Goal: Information Seeking & Learning: Learn about a topic

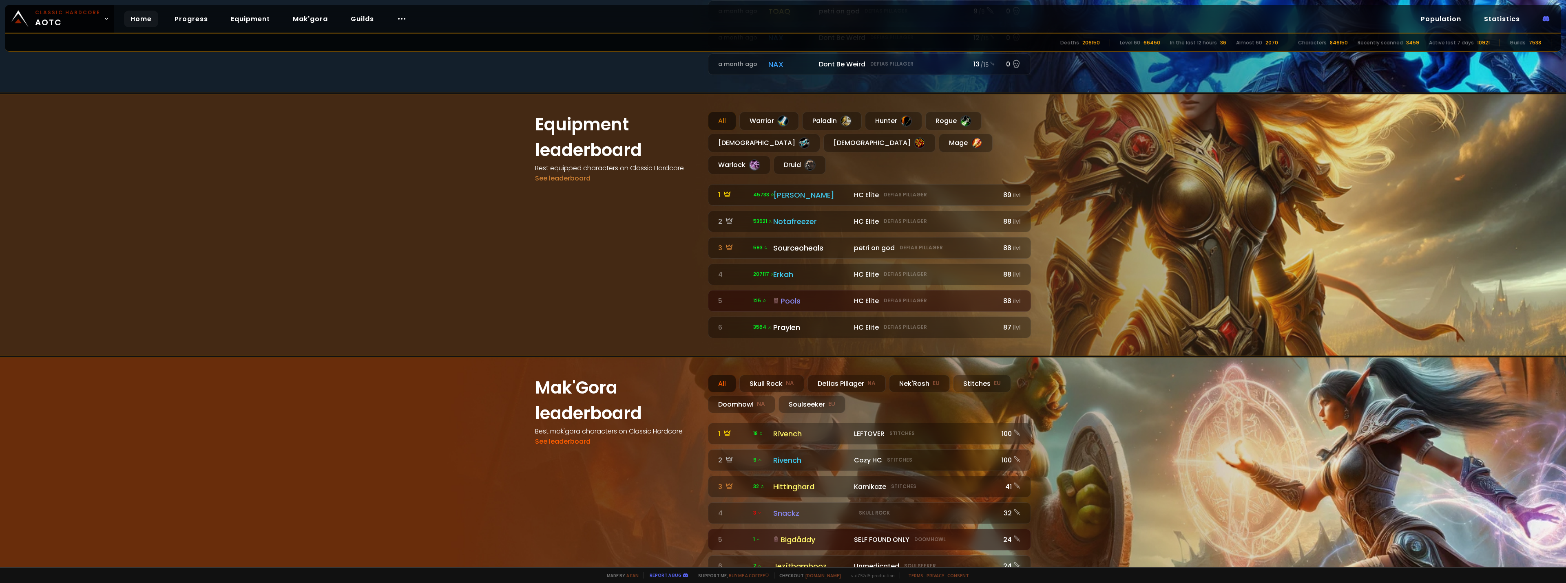
scroll to position [612, 0]
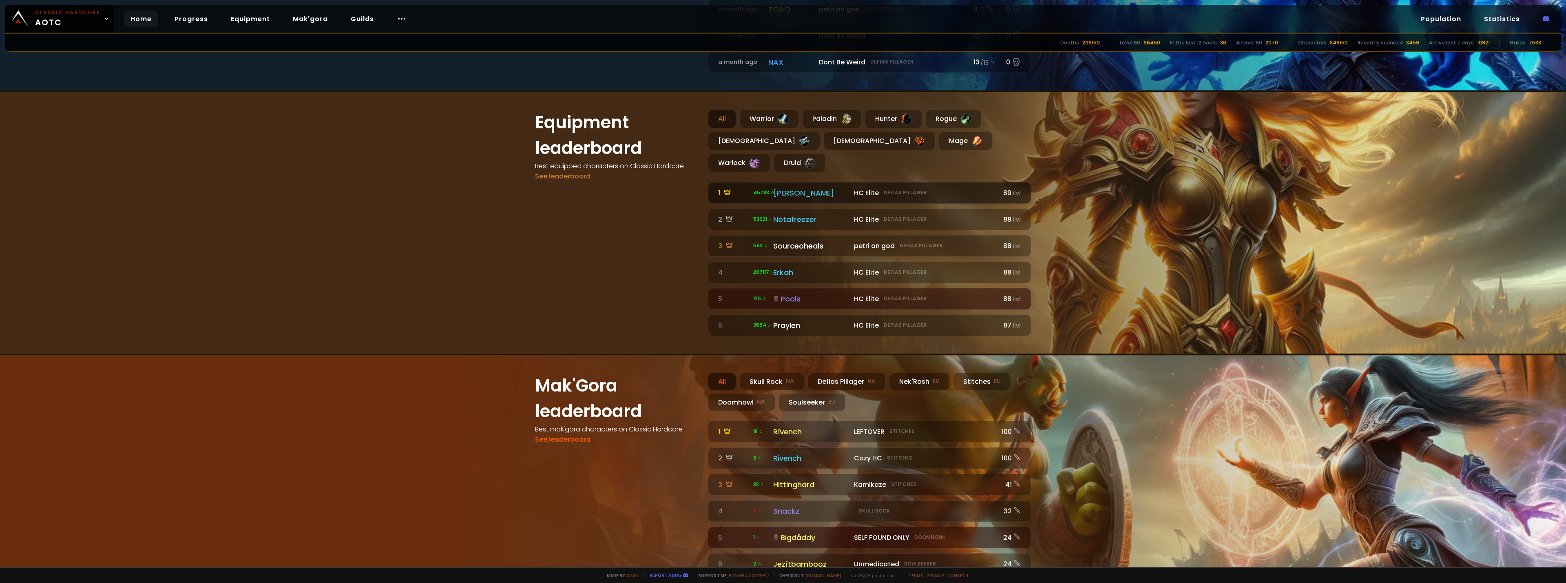
click at [785, 188] on div "[PERSON_NAME]" at bounding box center [811, 193] width 76 height 11
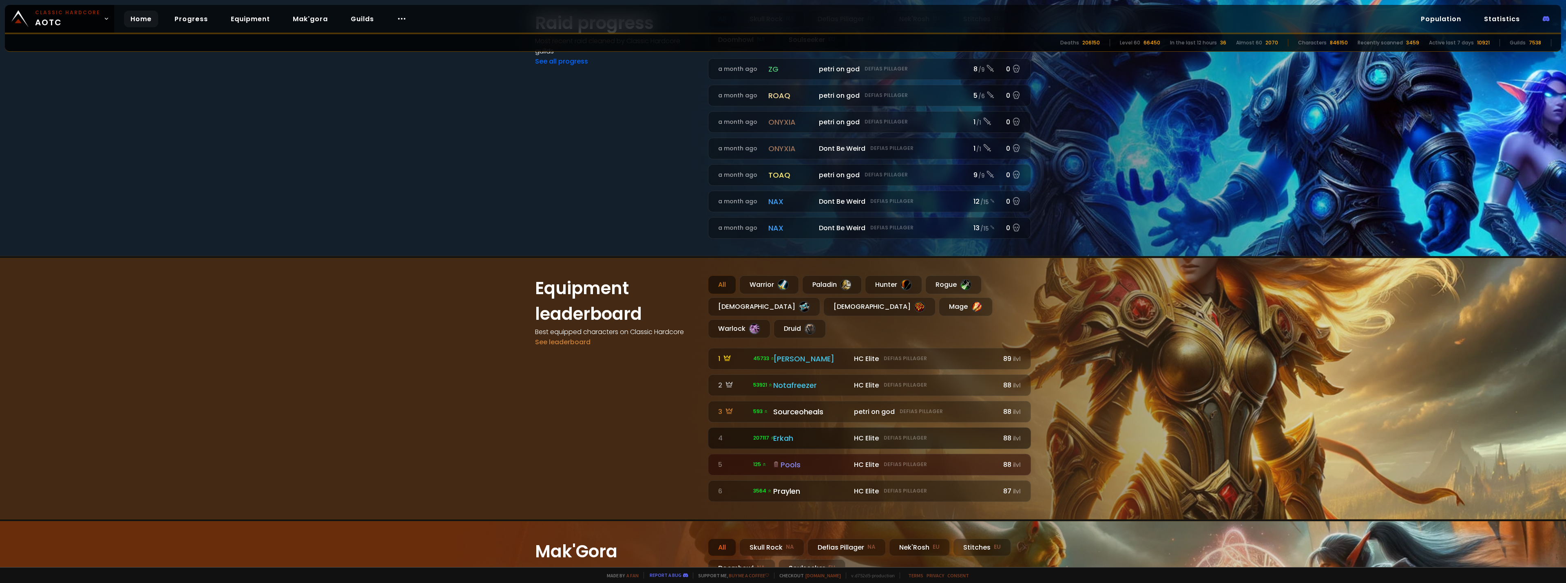
scroll to position [433, 0]
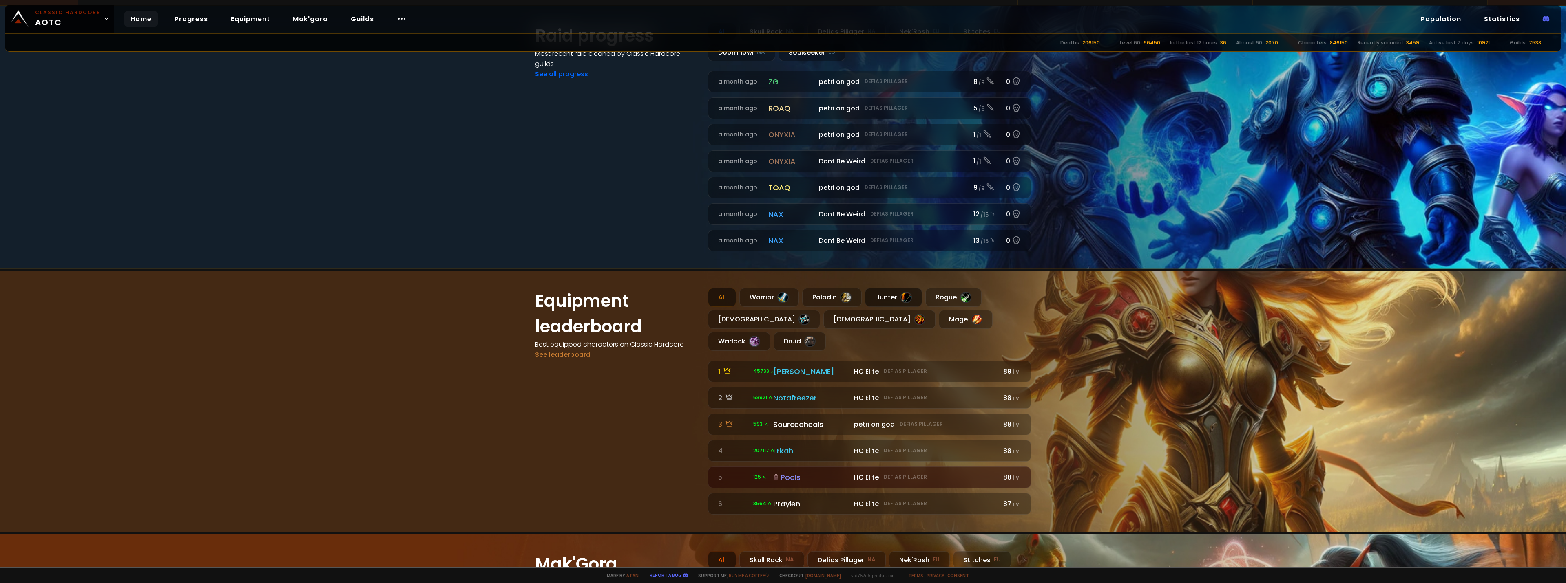
click at [879, 297] on div "Hunter" at bounding box center [893, 297] width 57 height 19
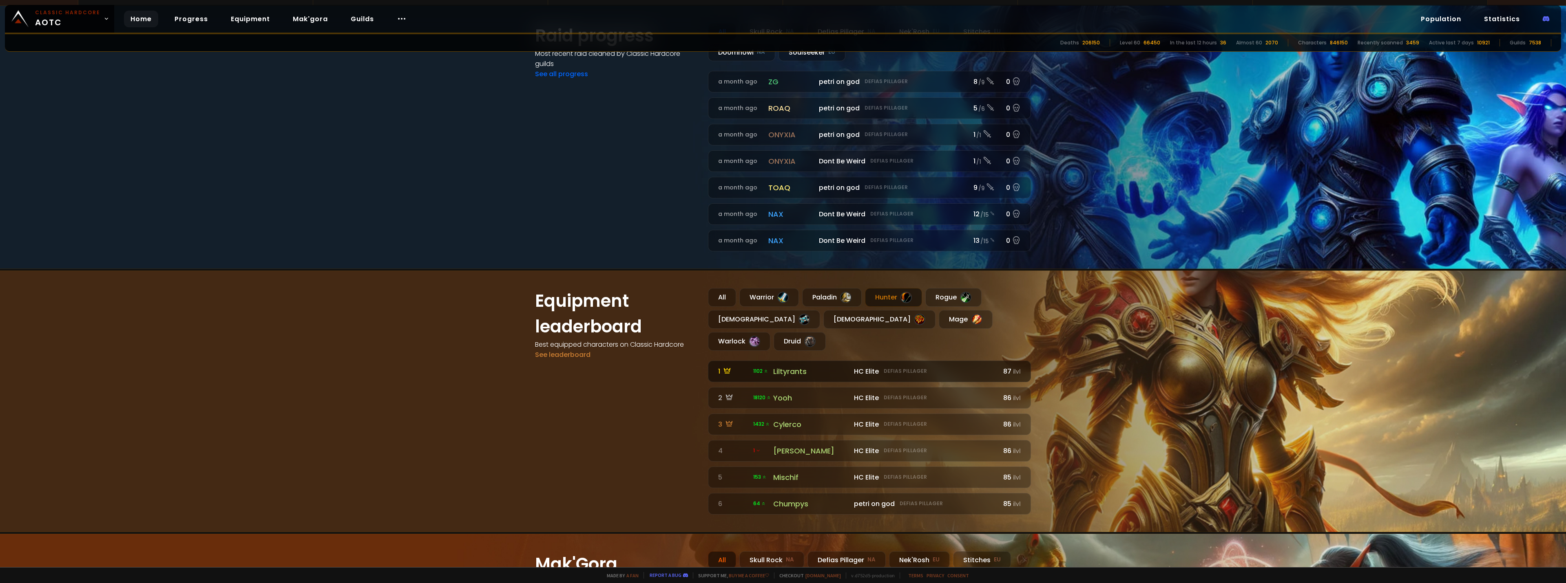
click at [789, 366] on div "Liltyrants" at bounding box center [811, 371] width 76 height 11
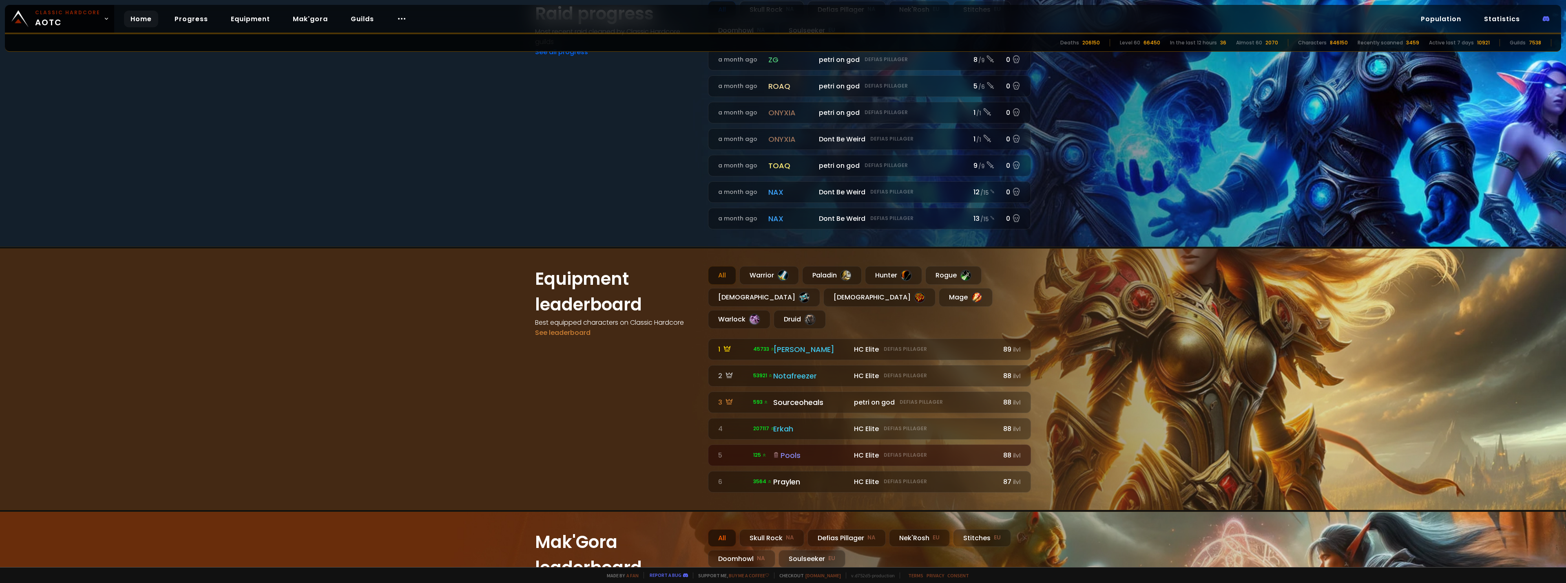
scroll to position [571, 0]
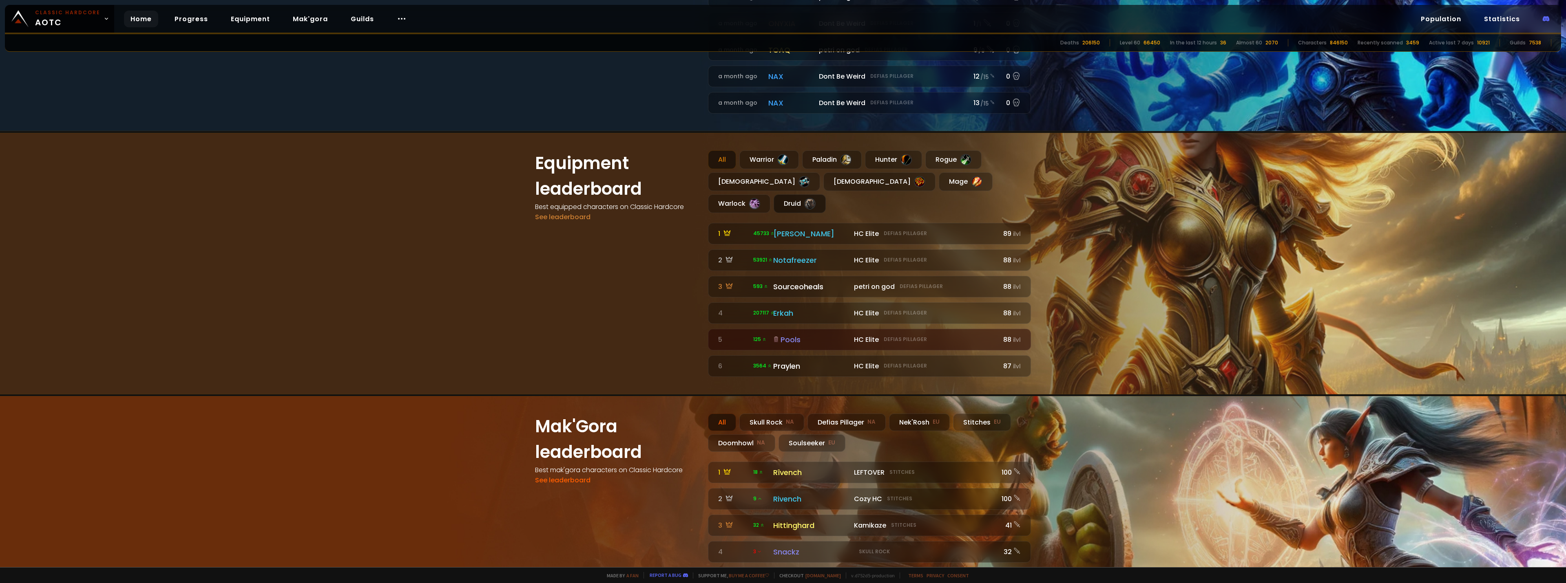
click at [826, 194] on div "Druid" at bounding box center [800, 203] width 52 height 19
click at [777, 228] on div "[PERSON_NAME]" at bounding box center [811, 233] width 76 height 11
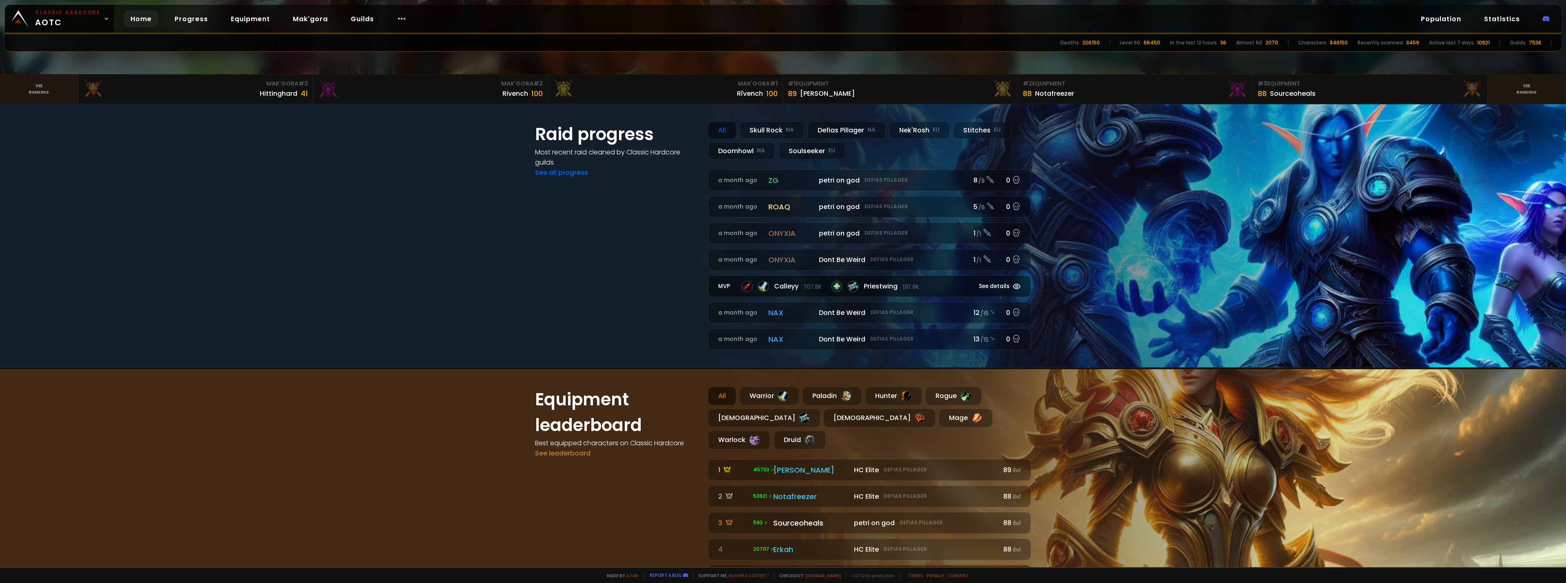
scroll to position [449, 0]
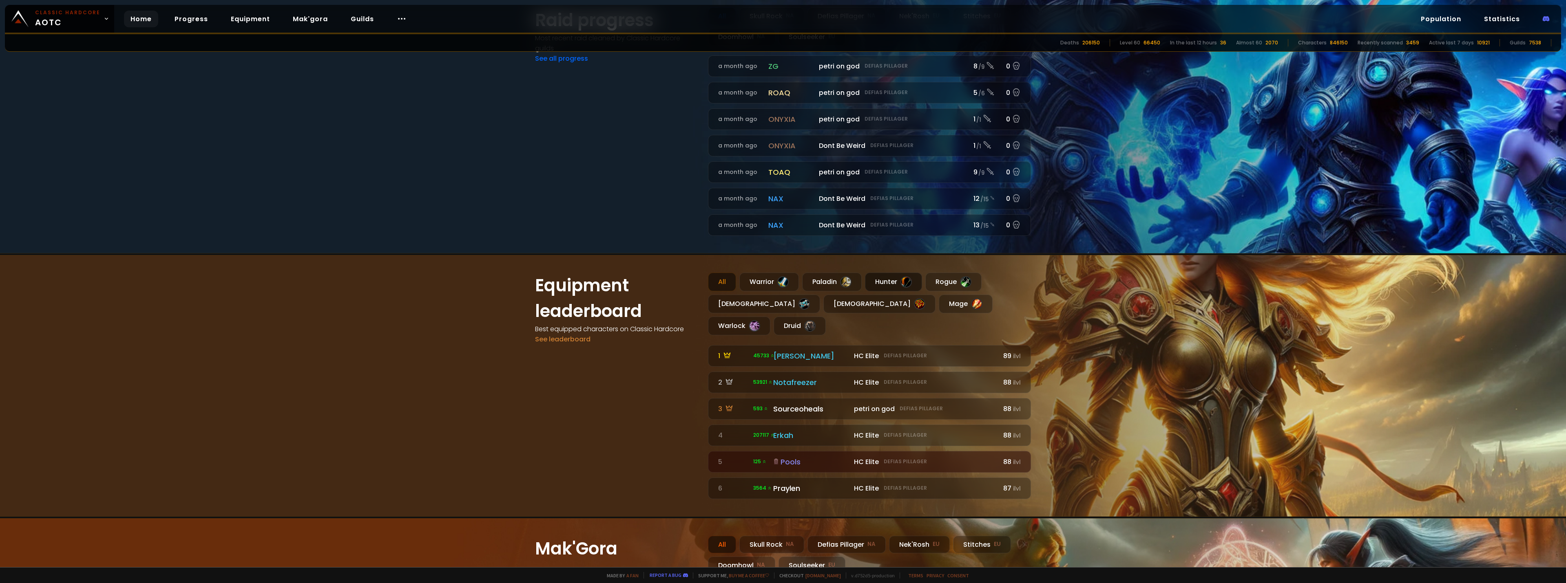
click at [887, 280] on div "Hunter" at bounding box center [893, 282] width 57 height 19
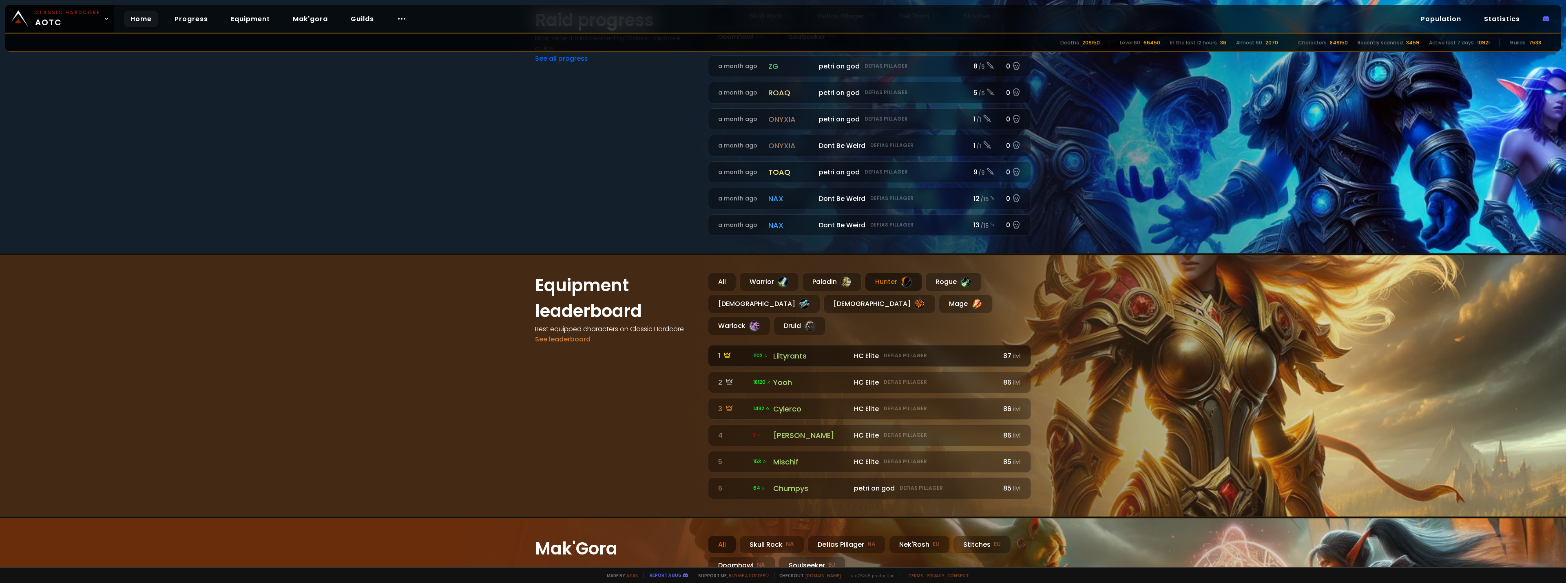
click at [790, 351] on div "Liltyrants" at bounding box center [811, 356] width 76 height 11
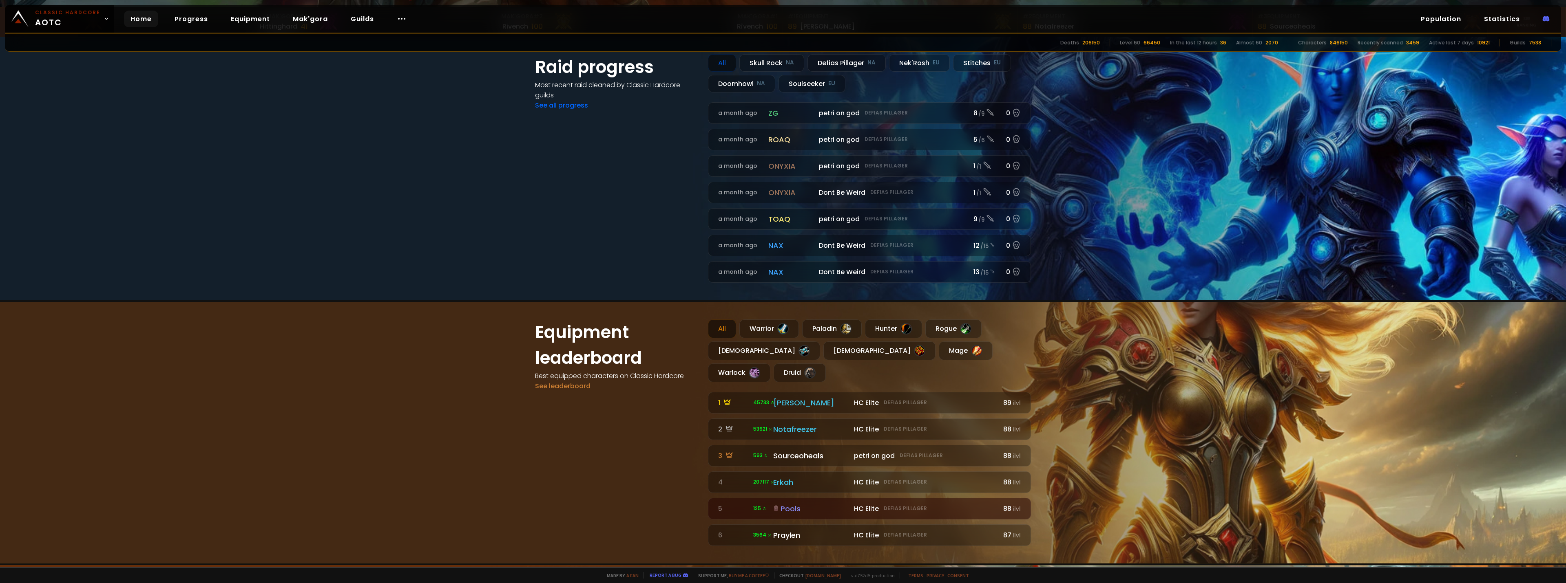
scroll to position [530, 0]
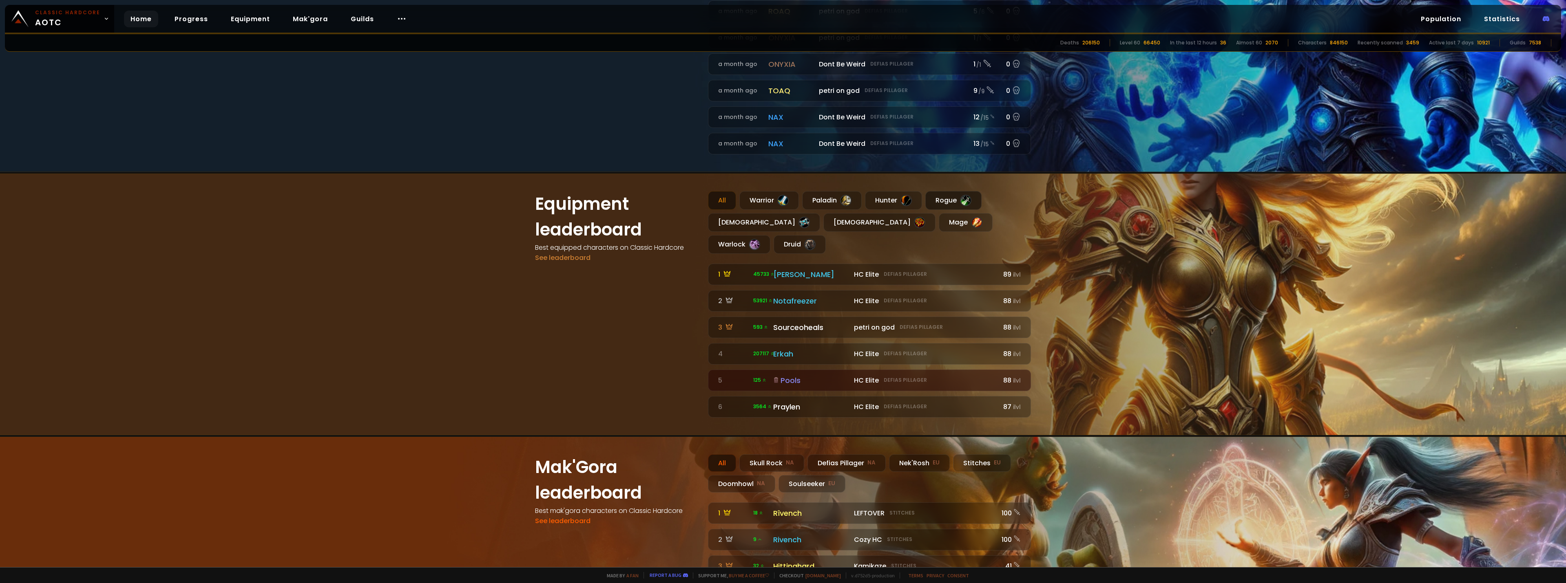
click at [939, 199] on div "Rogue" at bounding box center [953, 200] width 56 height 19
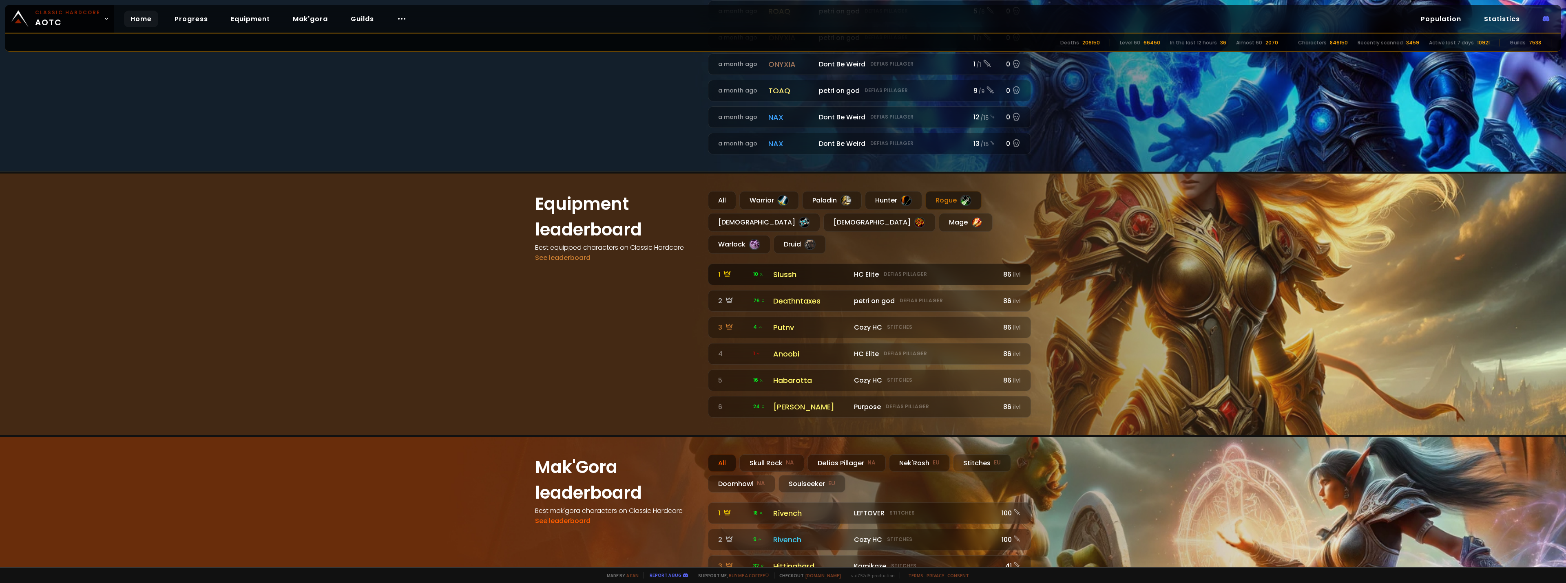
click at [790, 269] on div "Slussh" at bounding box center [811, 274] width 76 height 11
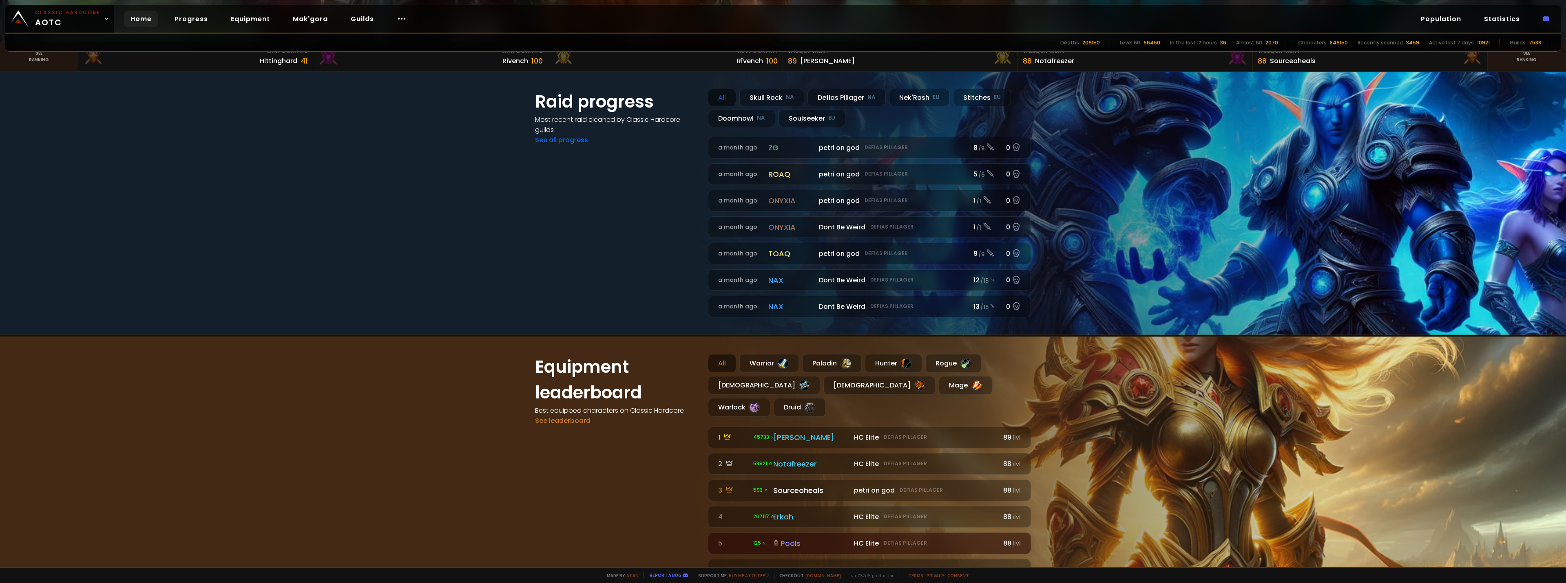
scroll to position [530, 0]
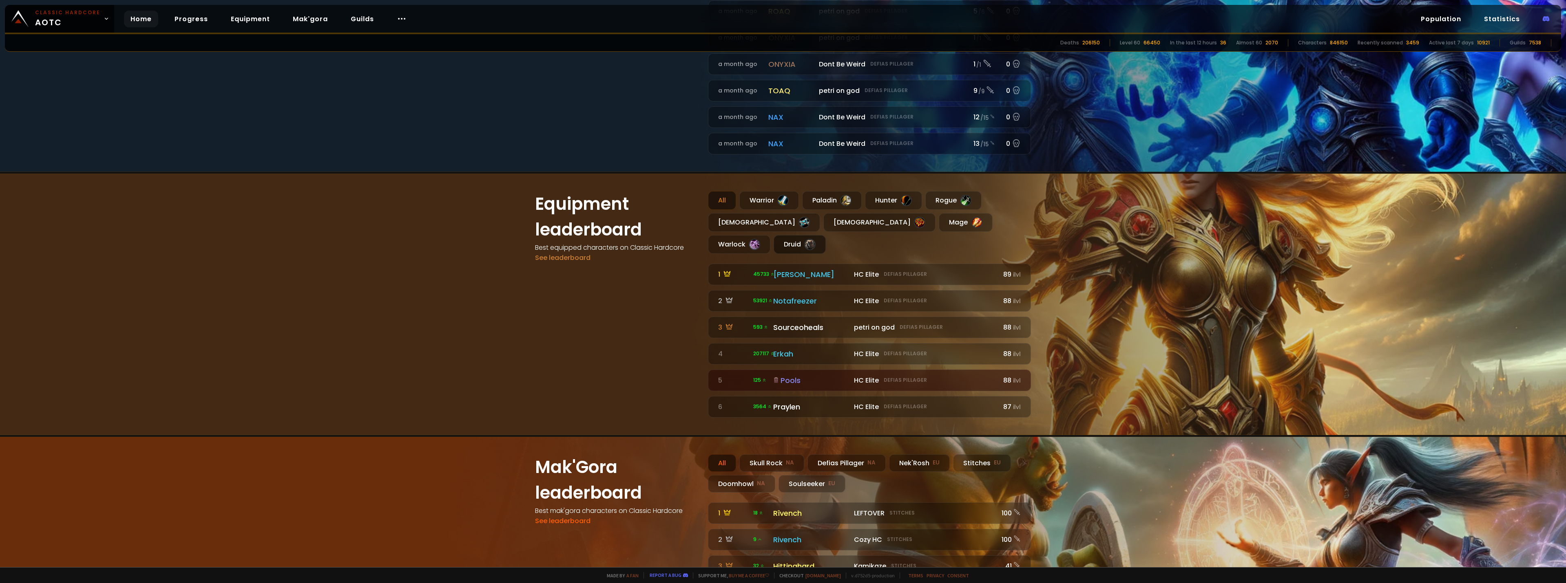
click at [826, 235] on div "Druid" at bounding box center [800, 244] width 52 height 19
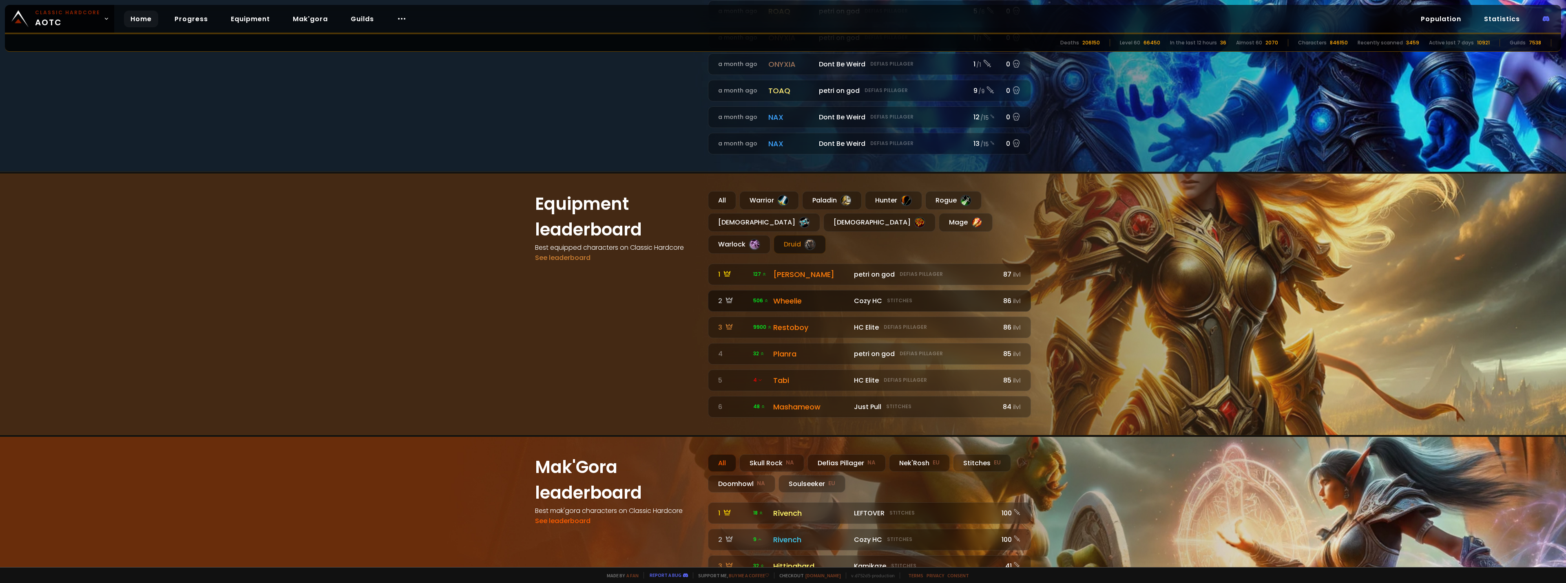
click at [782, 296] on div "Wheelie" at bounding box center [811, 301] width 76 height 11
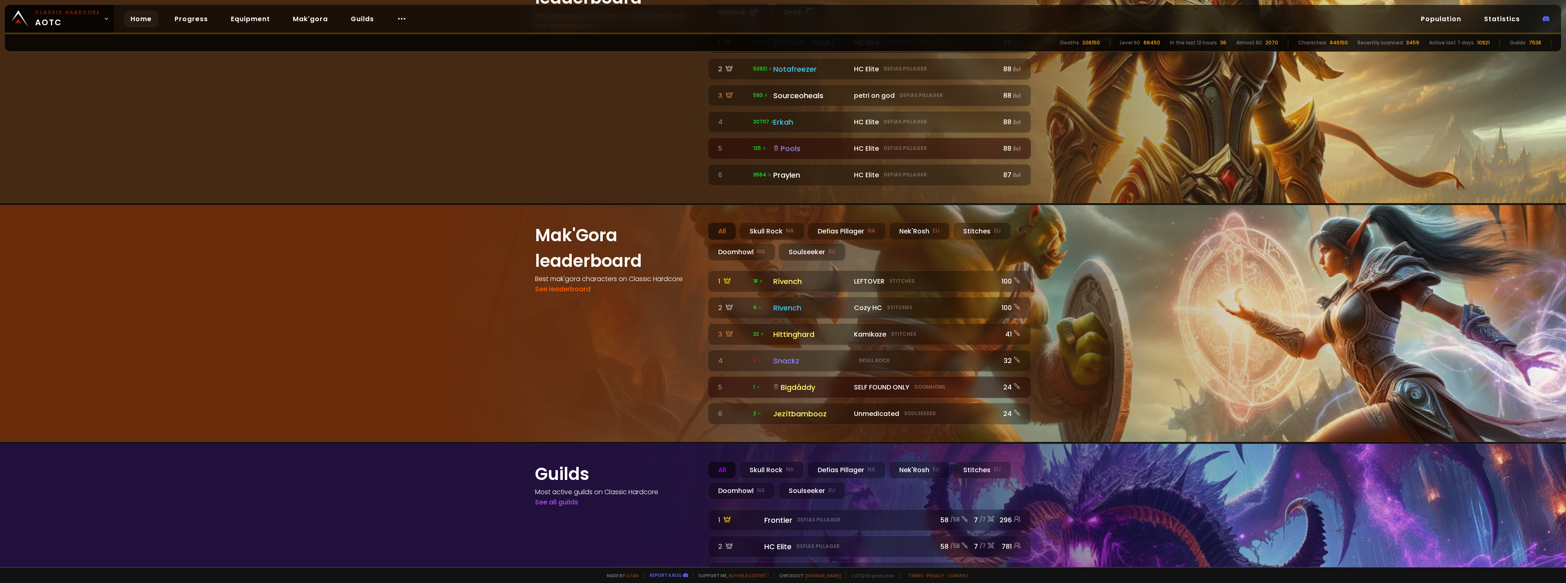
scroll to position [841, 0]
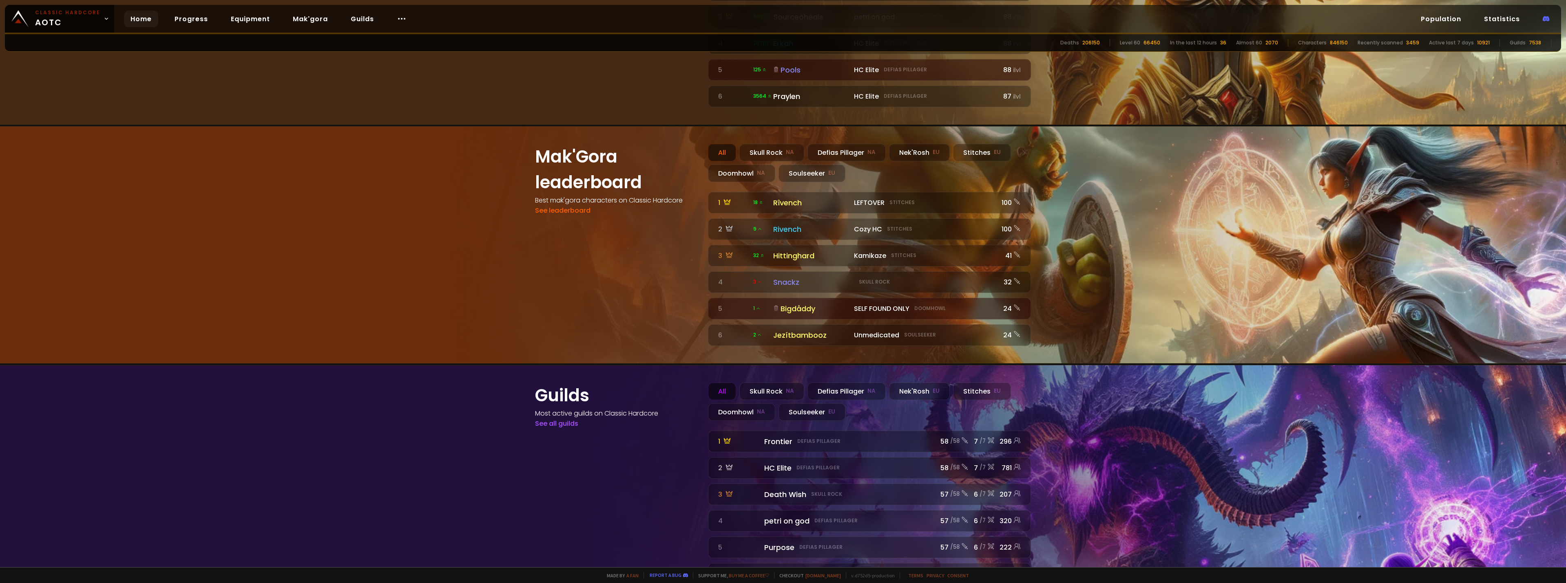
click at [163, 21] on div "Home Progress Equipment Mak'gora Guilds" at bounding box center [268, 19] width 309 height 27
click at [177, 21] on link "Progress" at bounding box center [191, 19] width 46 height 17
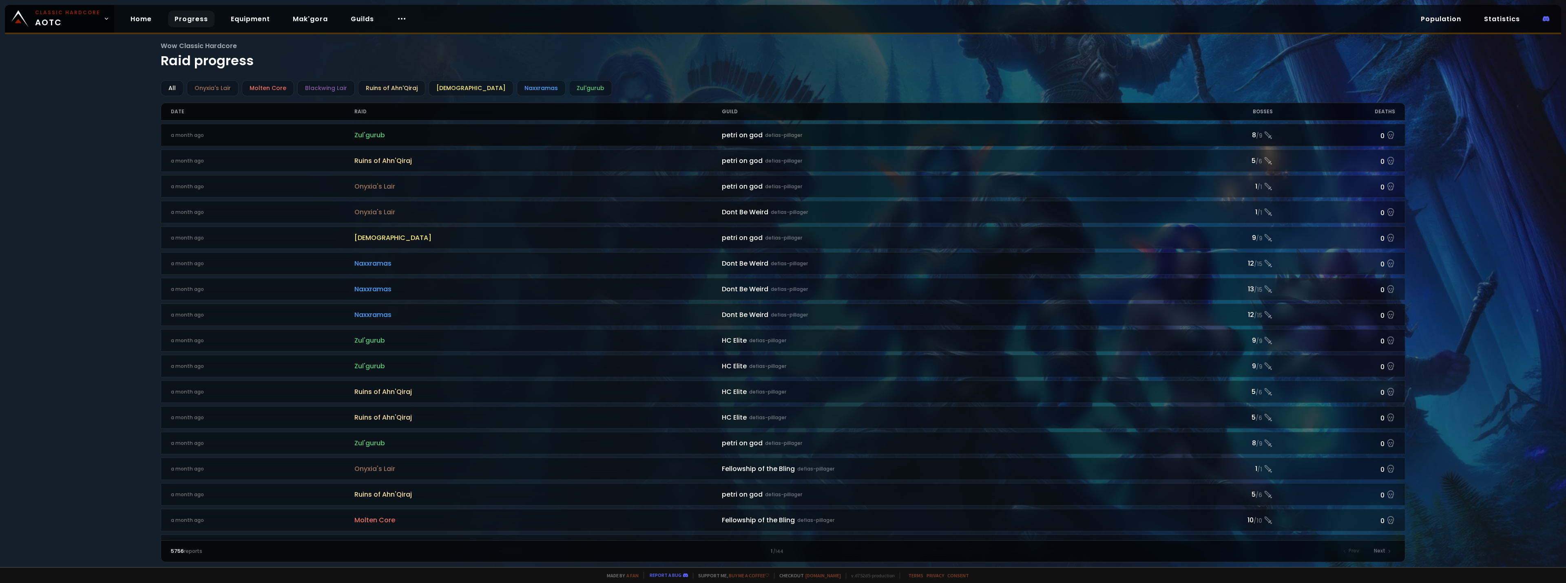
click at [366, 133] on span "Zul'gurub" at bounding box center [537, 135] width 367 height 10
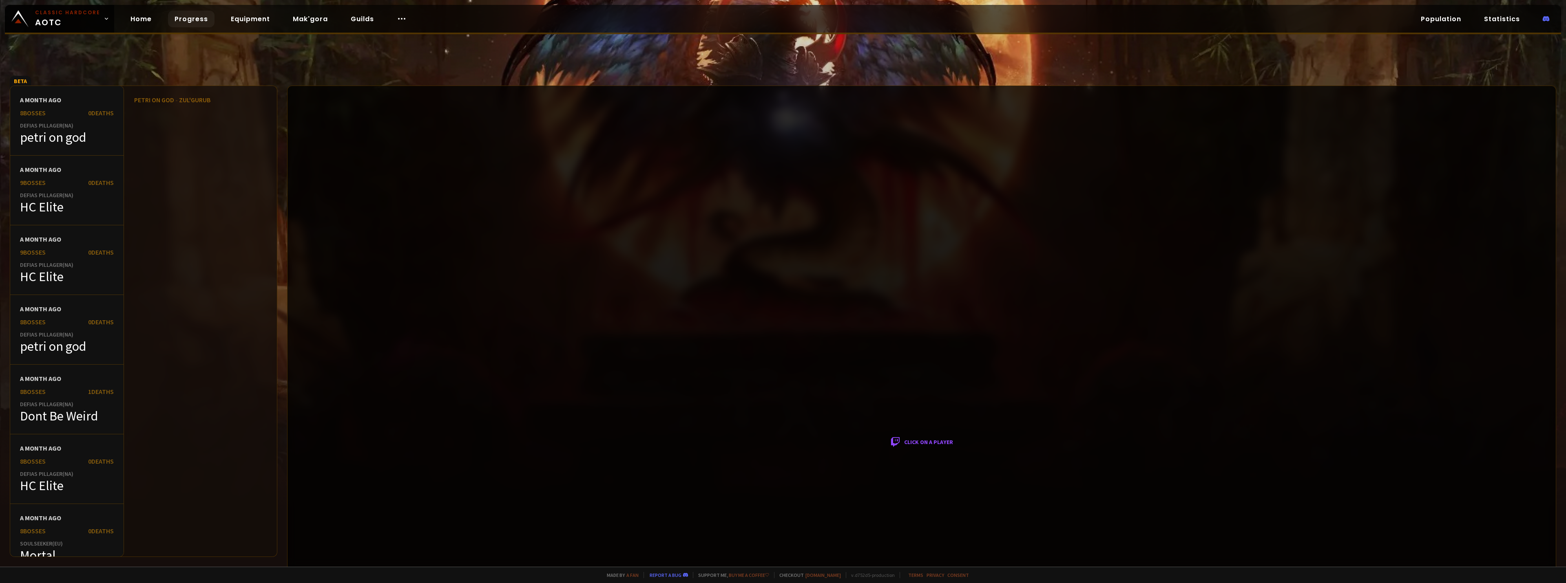
click at [1010, 354] on div "Click on a player" at bounding box center [921, 443] width 1269 height 714
click at [141, 15] on link "Home" at bounding box center [141, 19] width 34 height 17
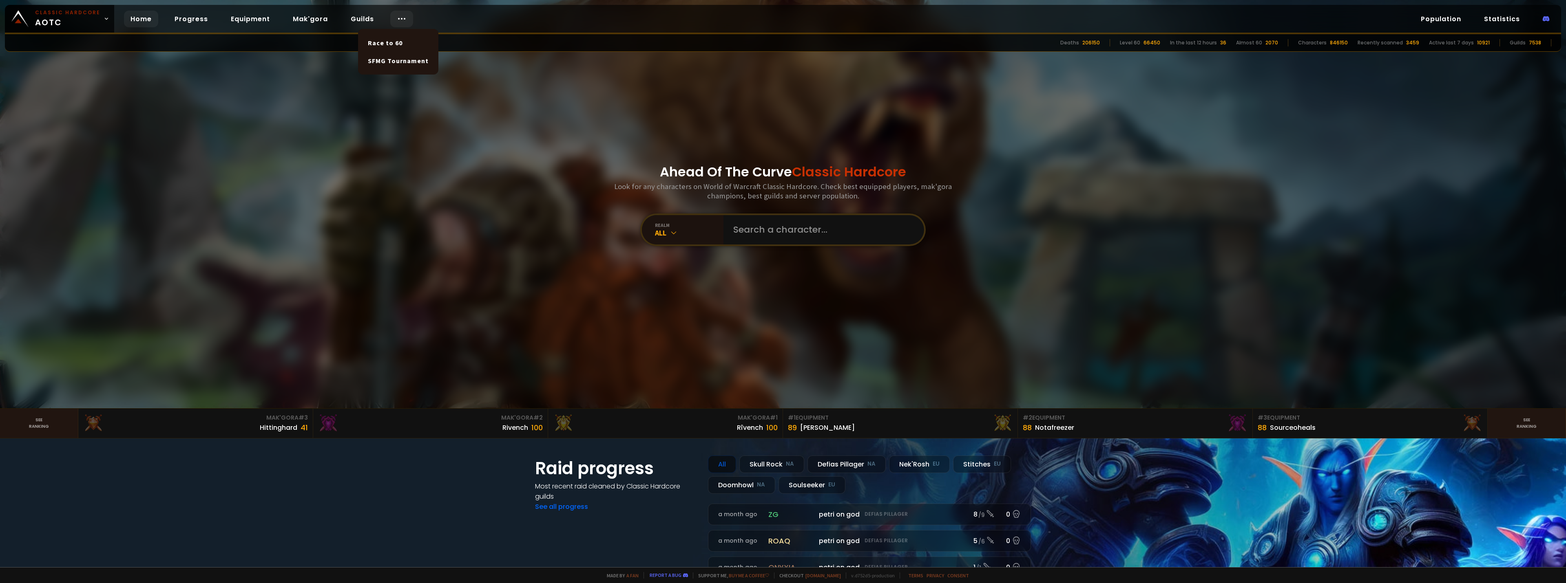
click at [398, 16] on icon at bounding box center [402, 19] width 10 height 10
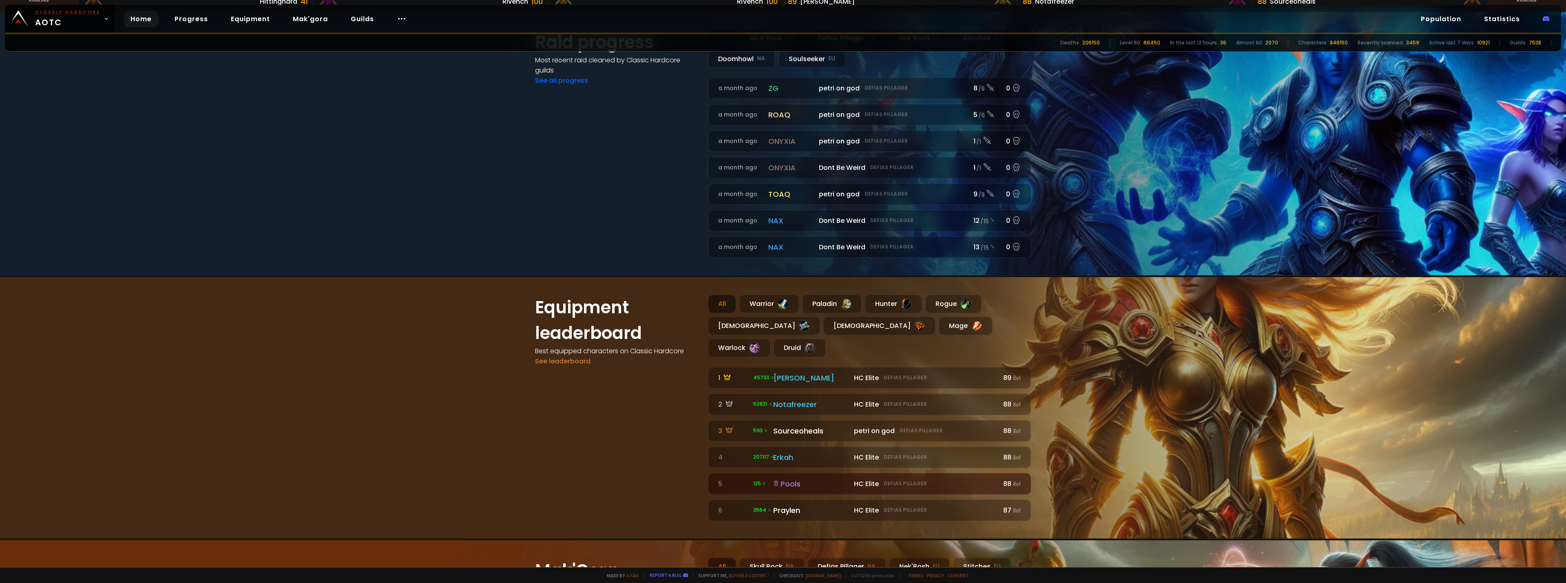
scroll to position [489, 0]
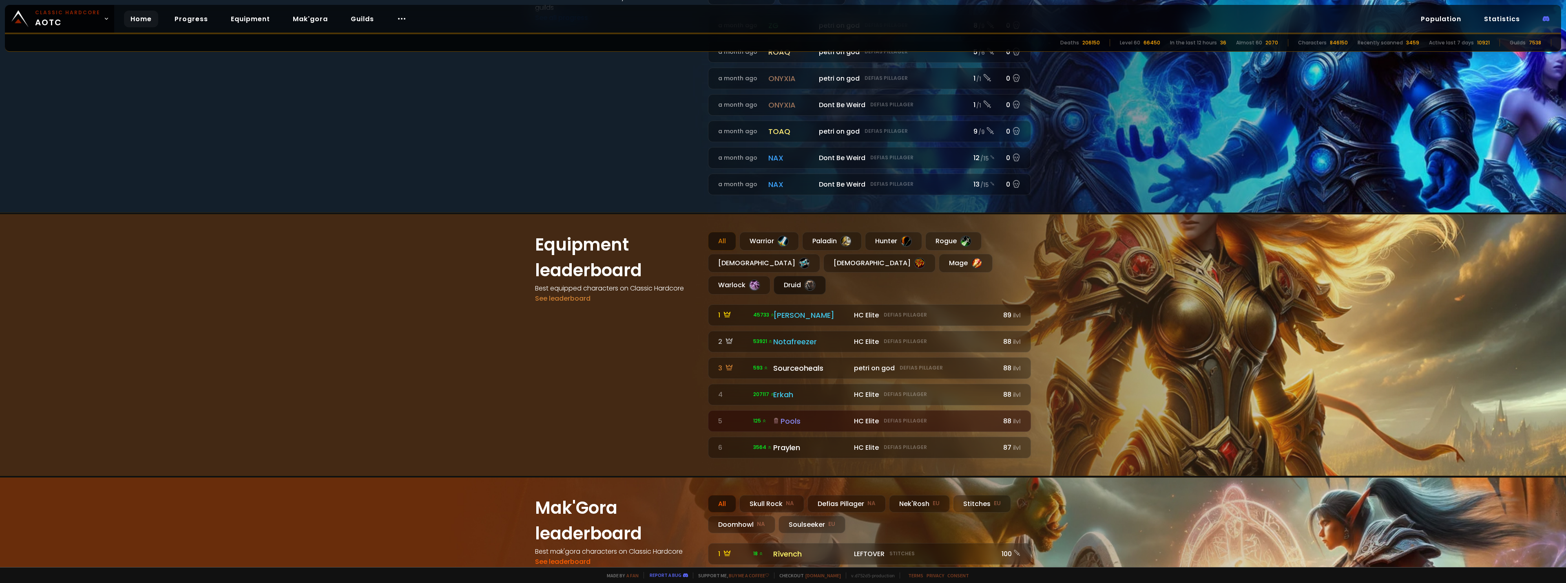
click at [826, 276] on div "Druid" at bounding box center [800, 285] width 52 height 19
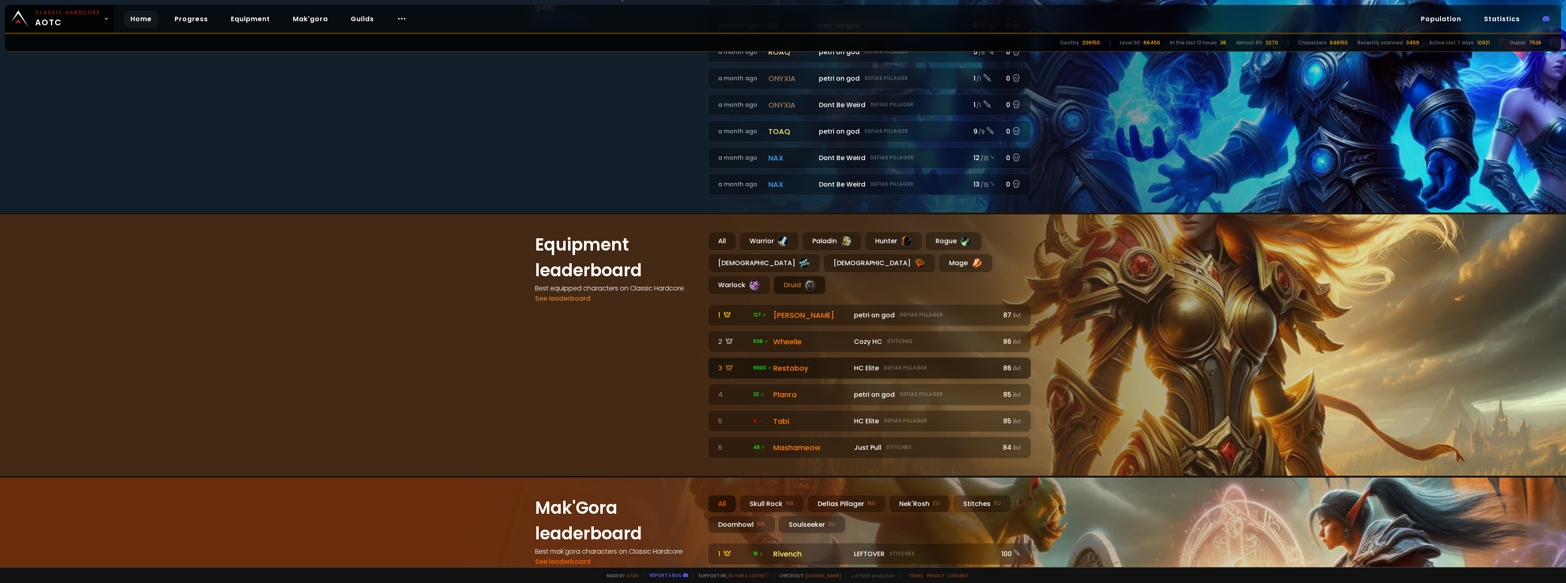
click at [797, 363] on div "Restoboy" at bounding box center [811, 368] width 76 height 11
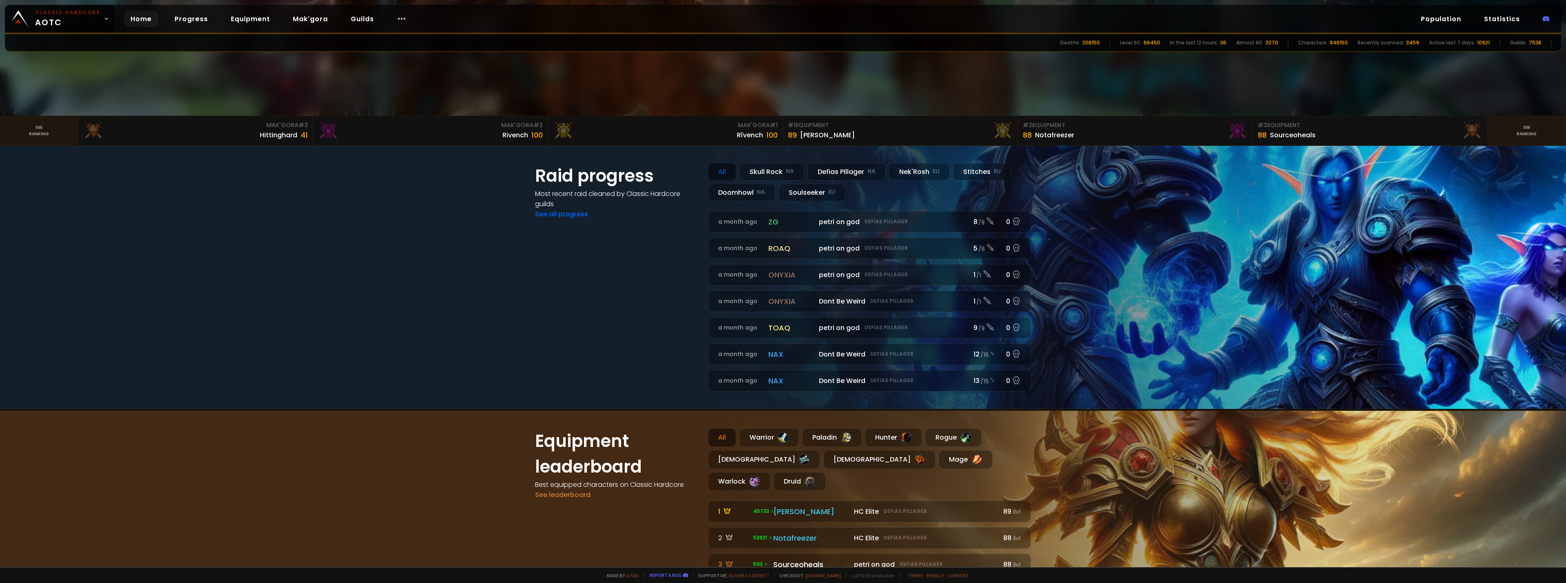
scroll to position [530, 0]
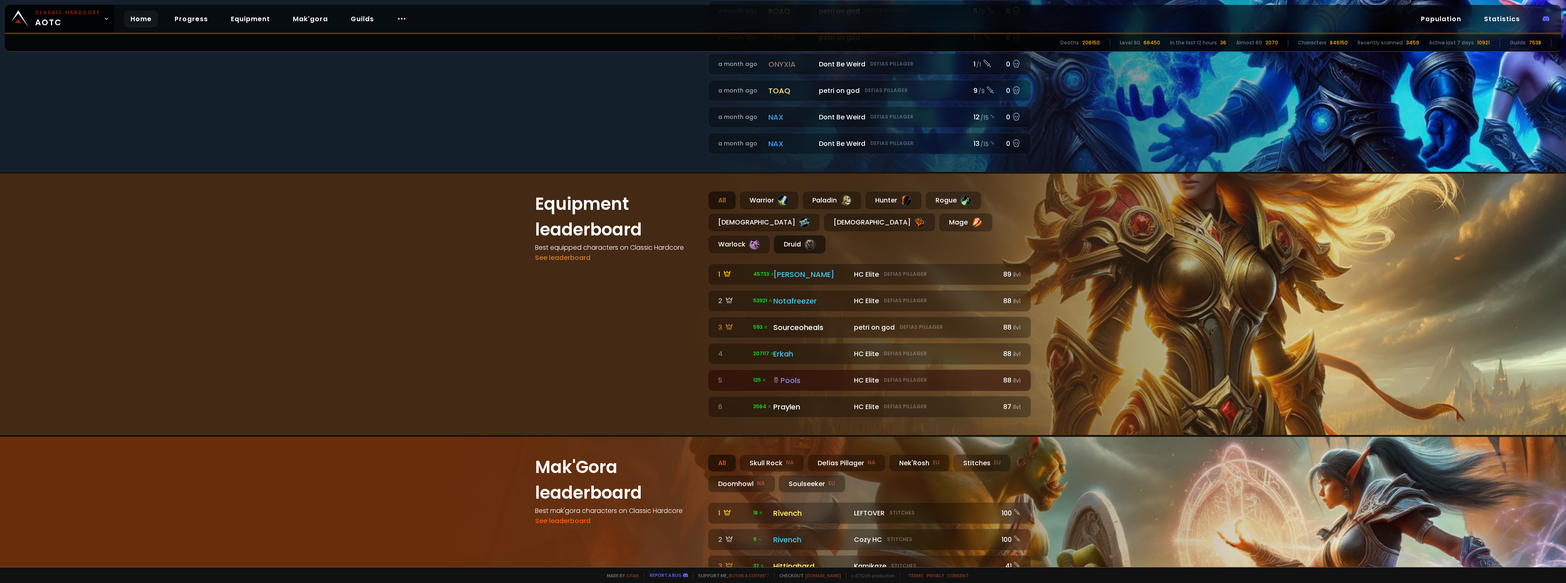
click at [826, 235] on div "Druid" at bounding box center [800, 244] width 52 height 19
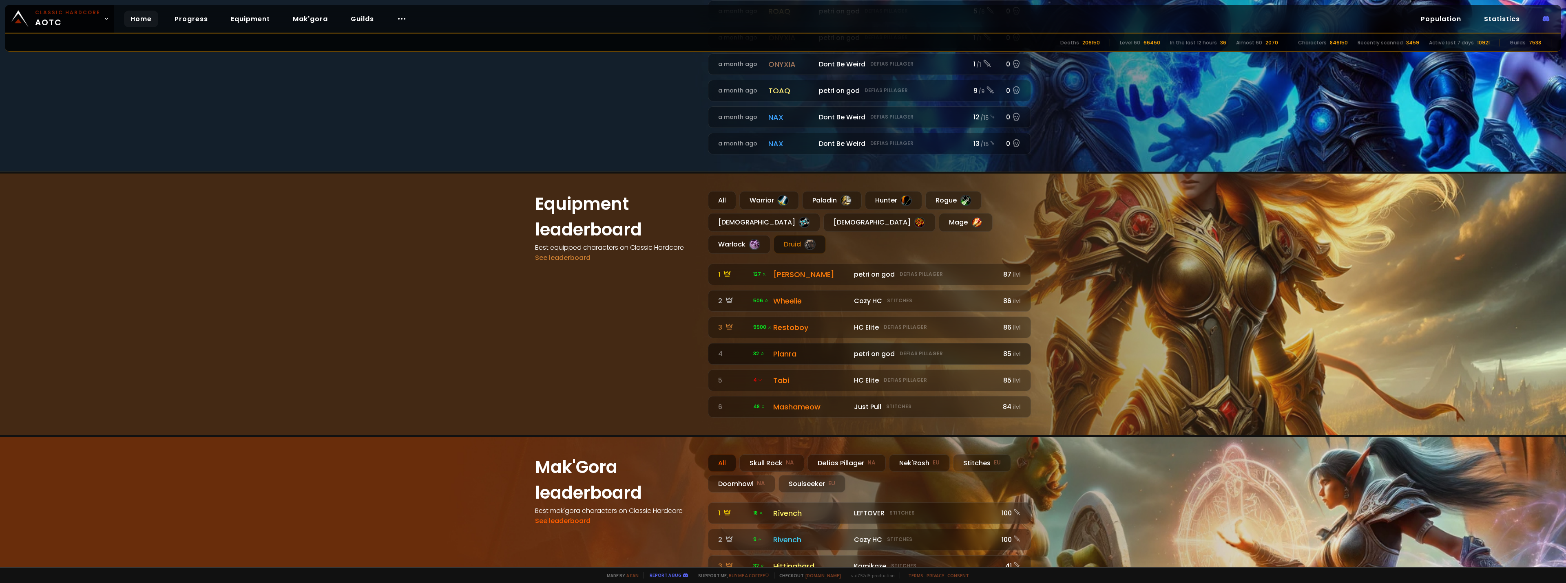
click at [782, 349] on div "Planra" at bounding box center [811, 354] width 76 height 11
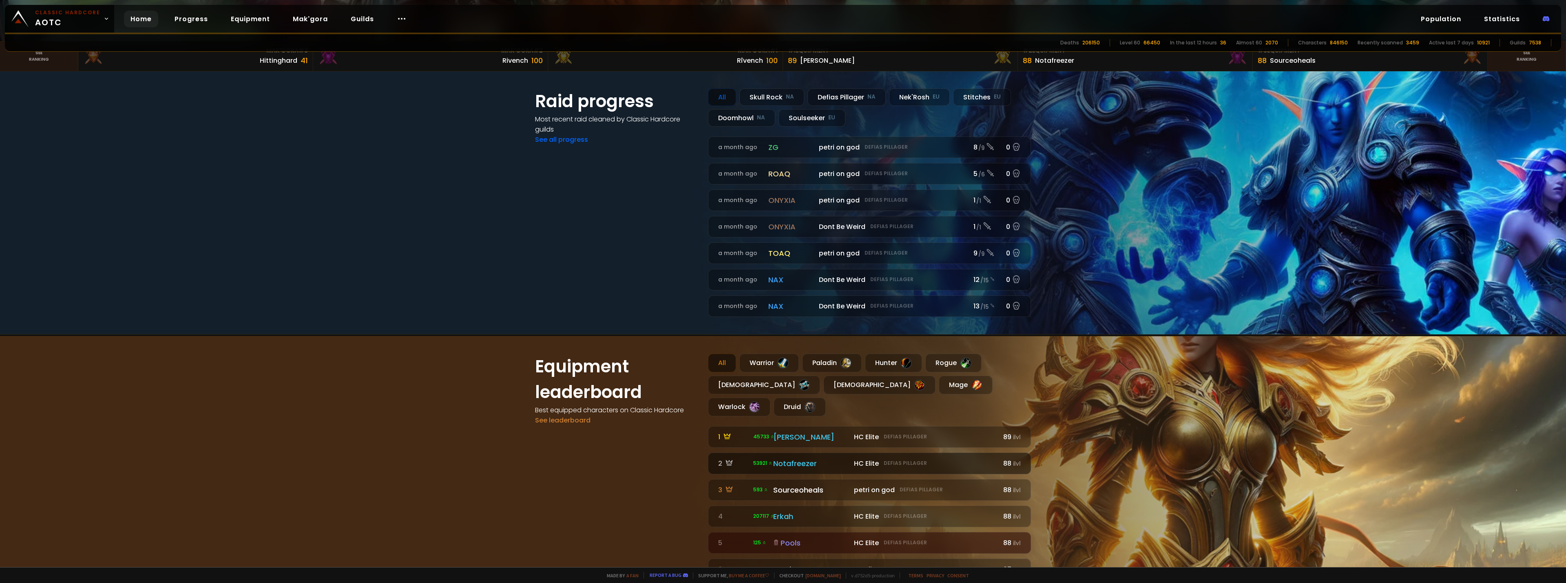
scroll to position [489, 0]
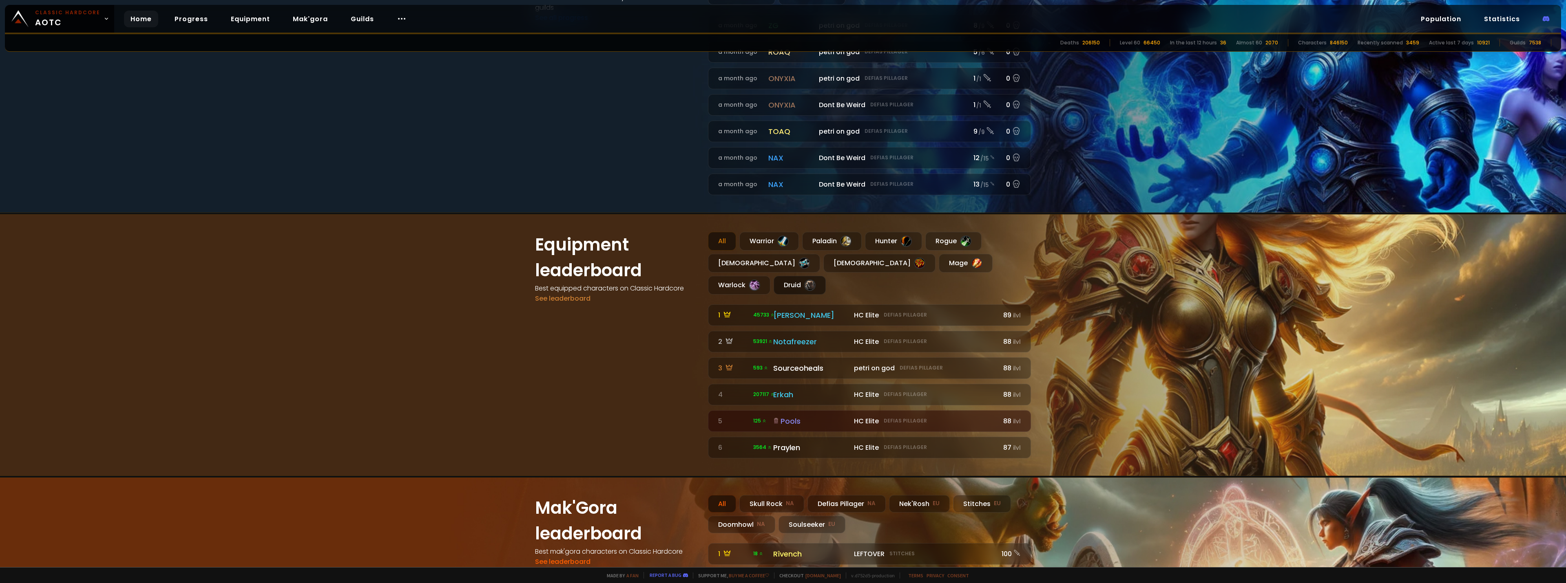
click at [826, 276] on div "Druid" at bounding box center [800, 285] width 52 height 19
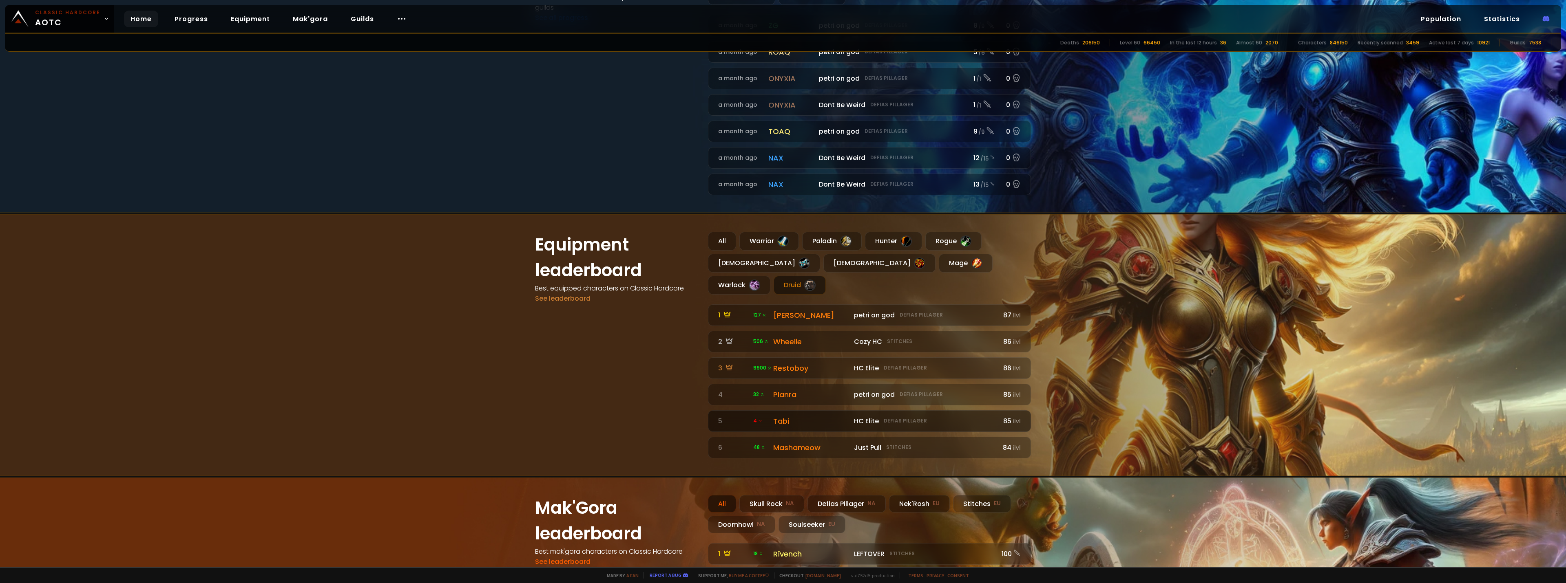
click at [778, 416] on div "Tabi" at bounding box center [811, 421] width 76 height 11
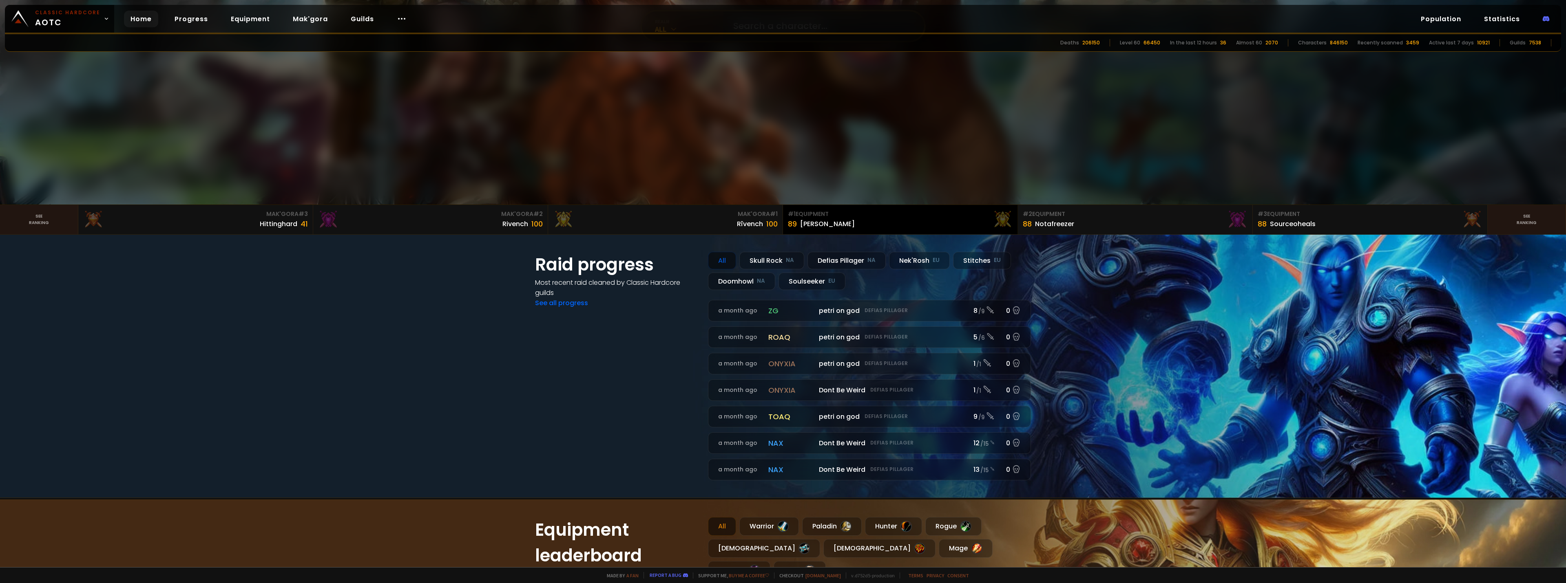
scroll to position [449, 0]
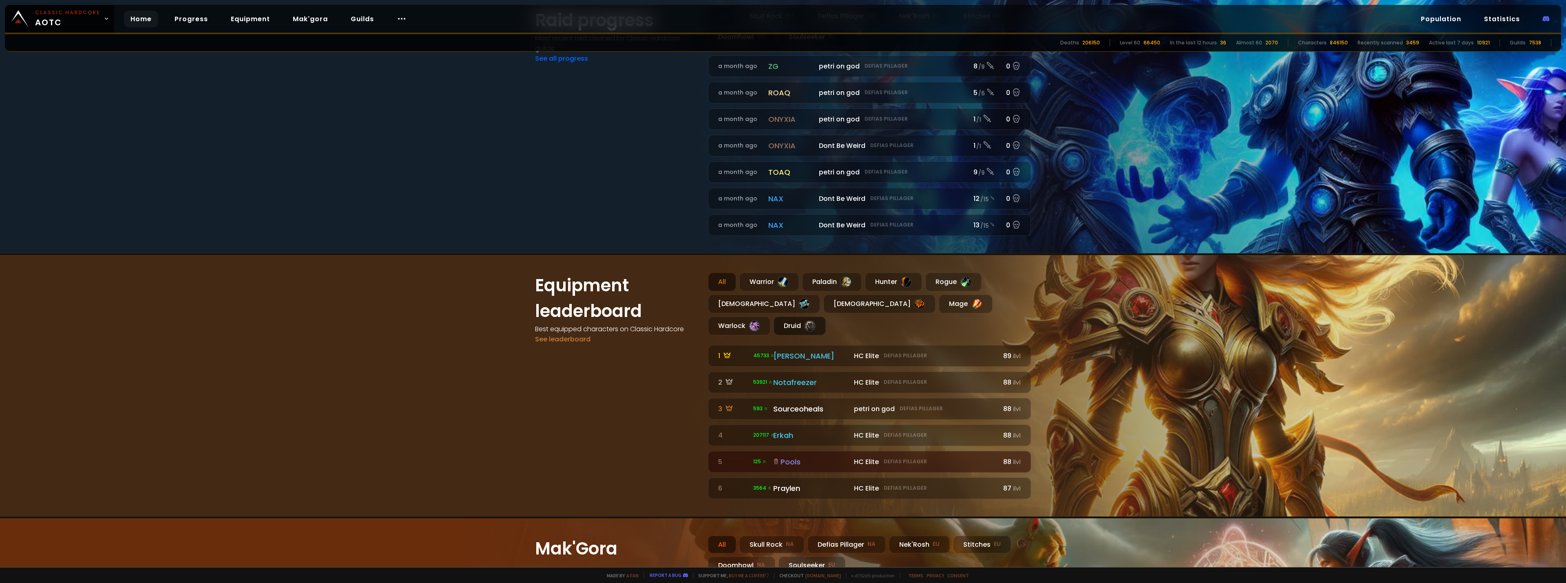
click at [826, 317] on div "Druid" at bounding box center [800, 326] width 52 height 19
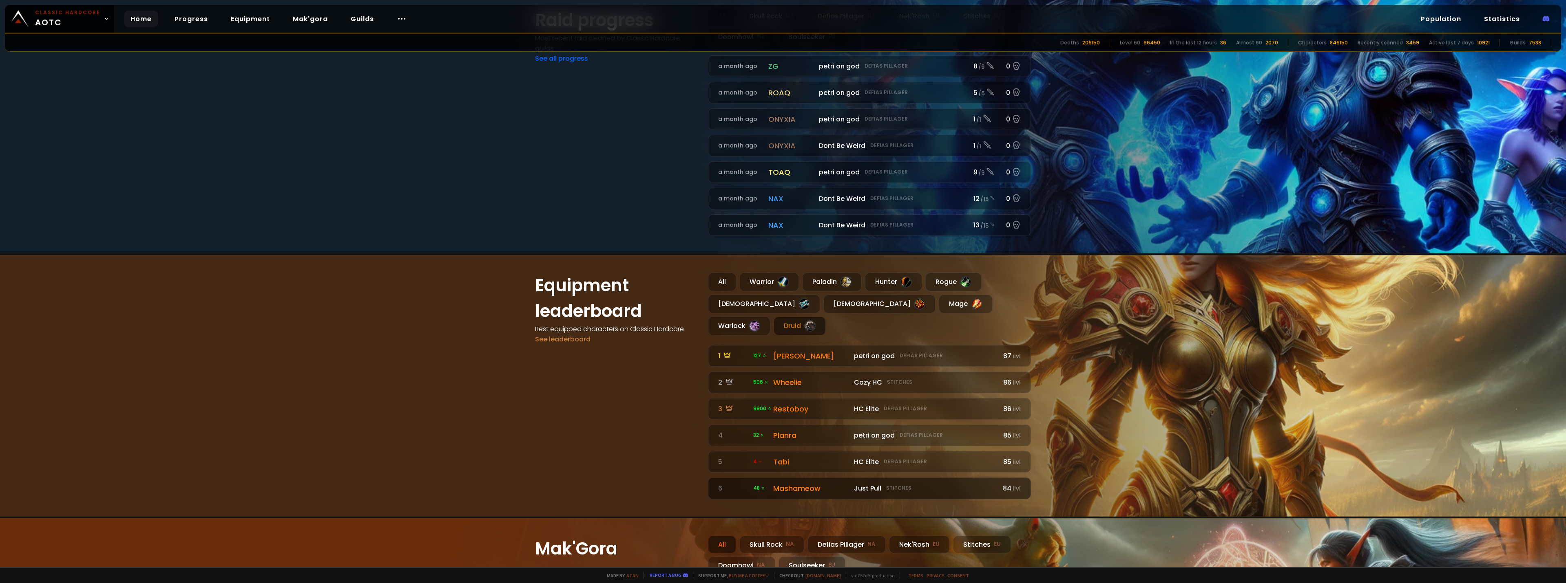
click at [799, 483] on div "Mashameow" at bounding box center [811, 488] width 76 height 11
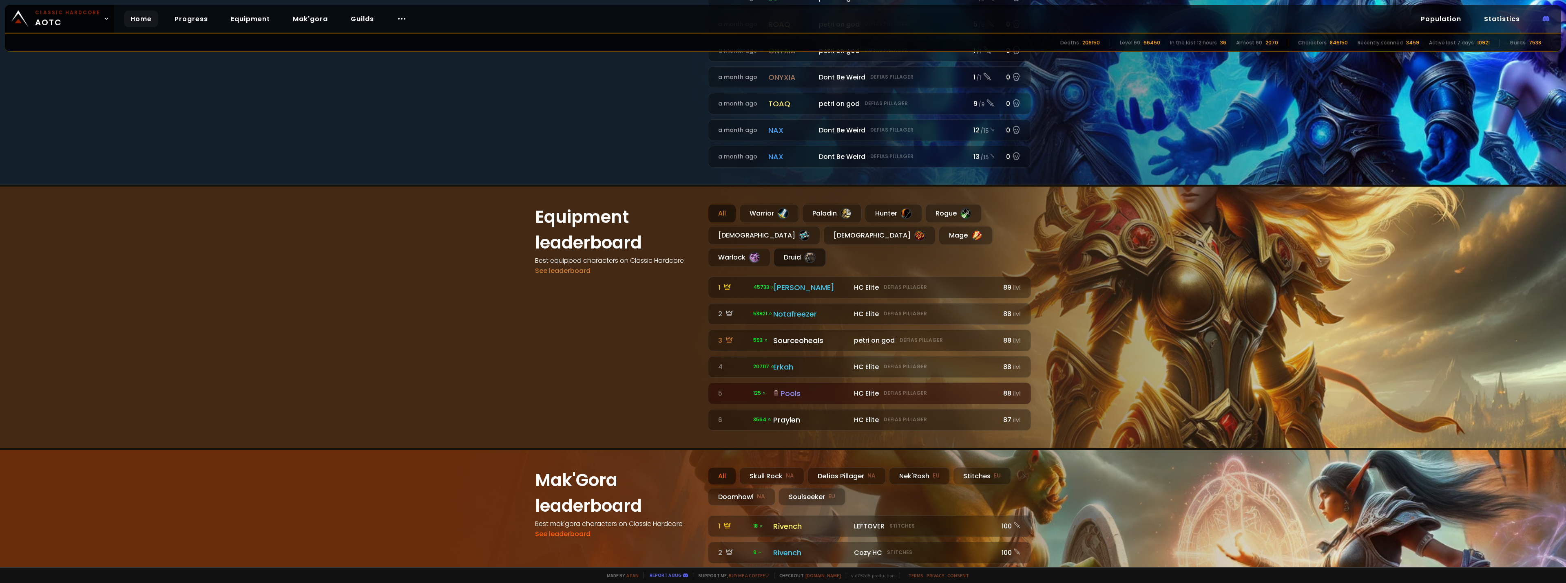
scroll to position [530, 0]
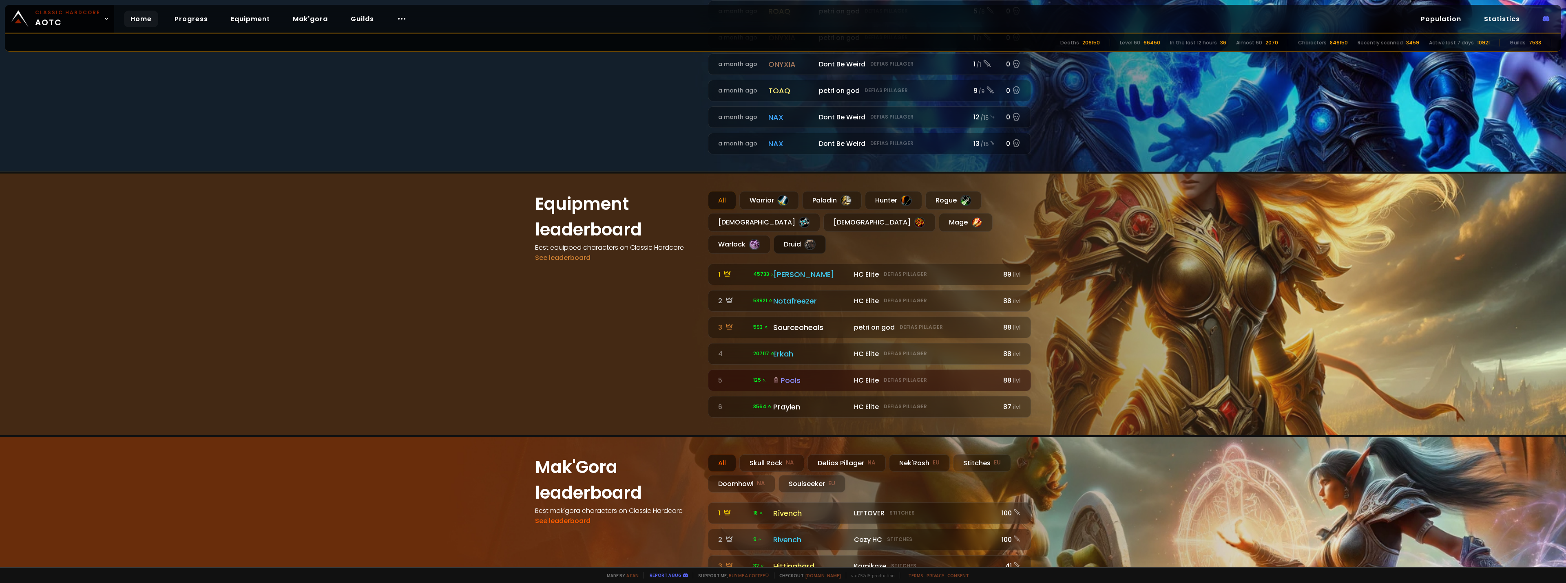
click at [826, 235] on div "Druid" at bounding box center [800, 244] width 52 height 19
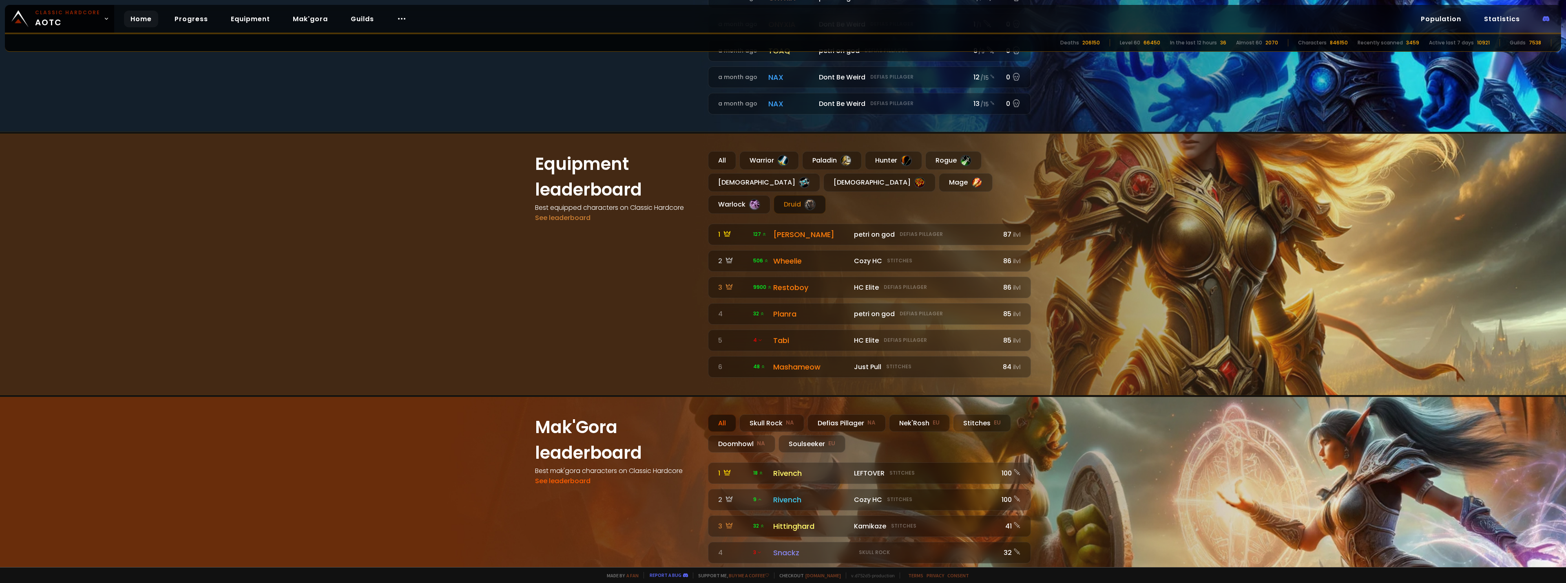
scroll to position [571, 0]
click at [886, 364] on div "Equipment leaderboard Best equipped characters on Classic Hardcore See leaderbo…" at bounding box center [783, 263] width 530 height 261
click at [571, 218] on link "See leaderboard" at bounding box center [562, 216] width 55 height 9
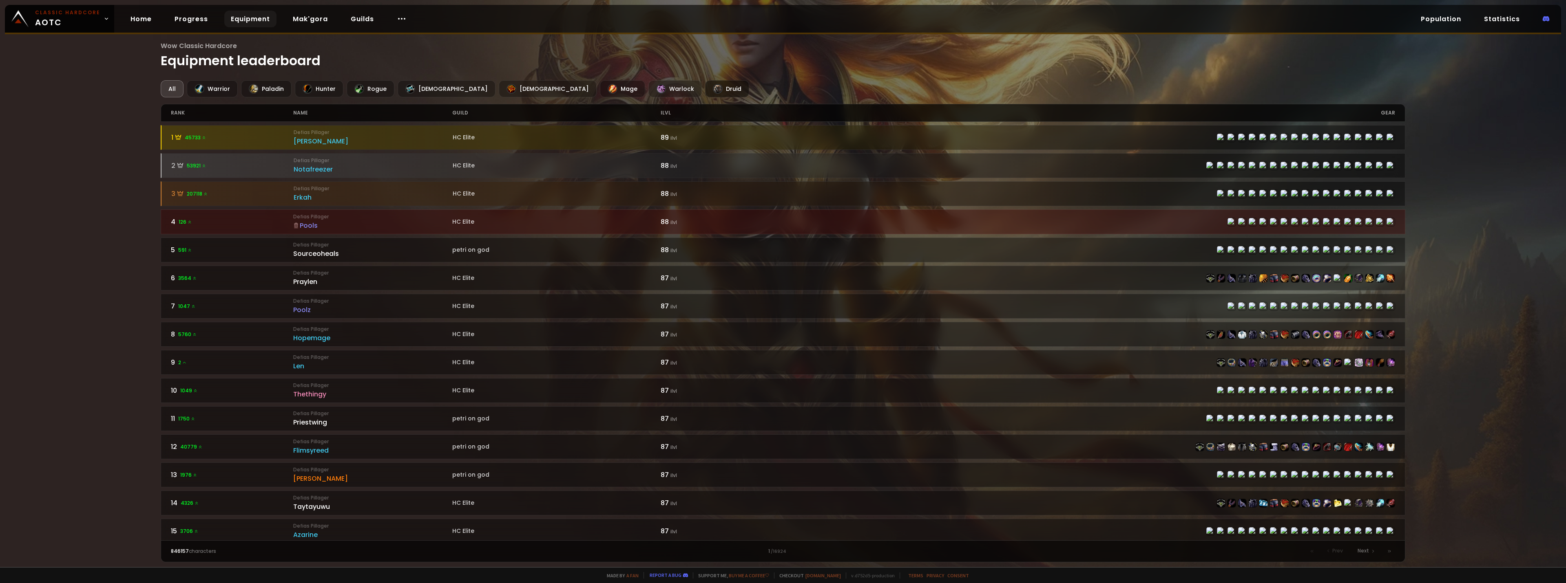
click at [705, 85] on div "Druid" at bounding box center [727, 88] width 44 height 17
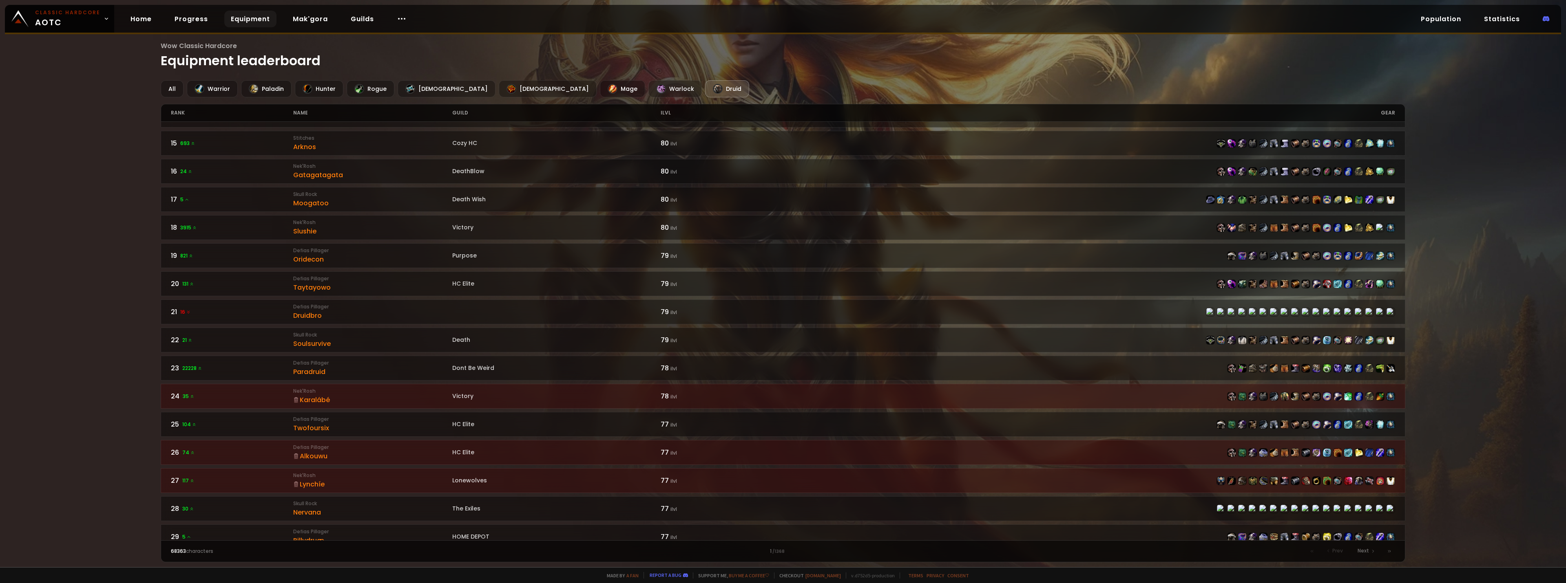
scroll to position [408, 0]
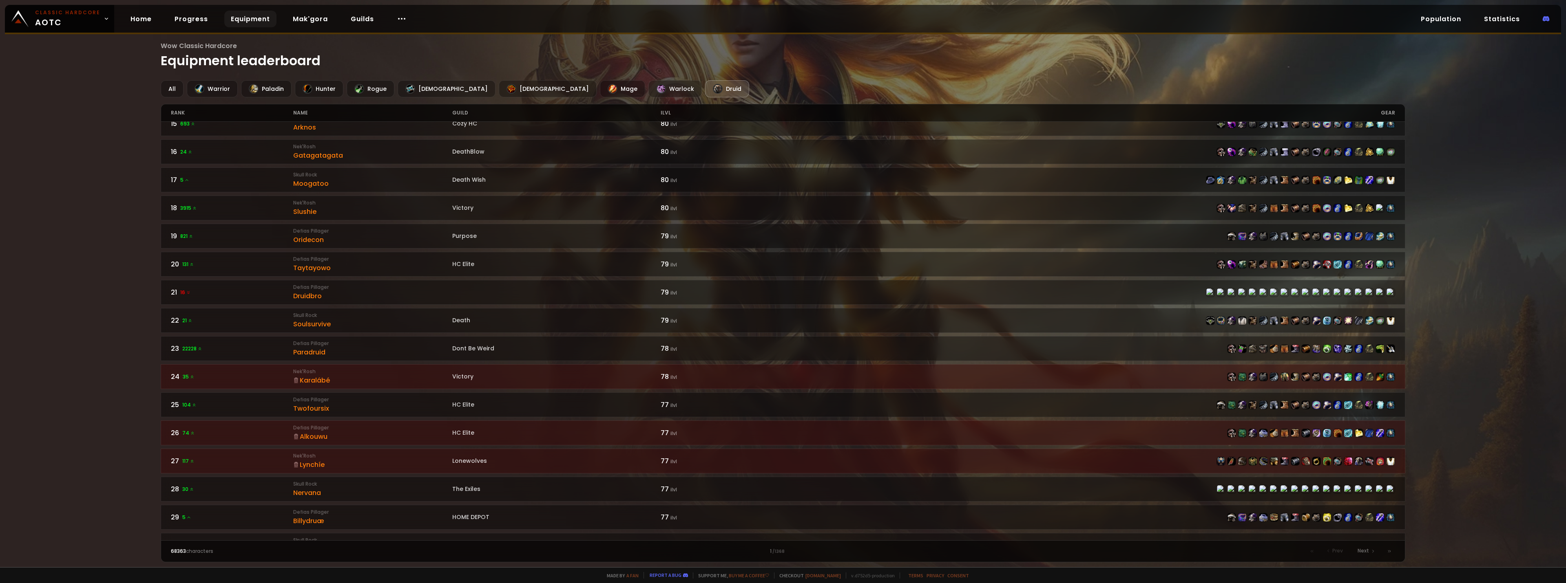
click at [309, 464] on div "Lynchíe" at bounding box center [372, 465] width 159 height 10
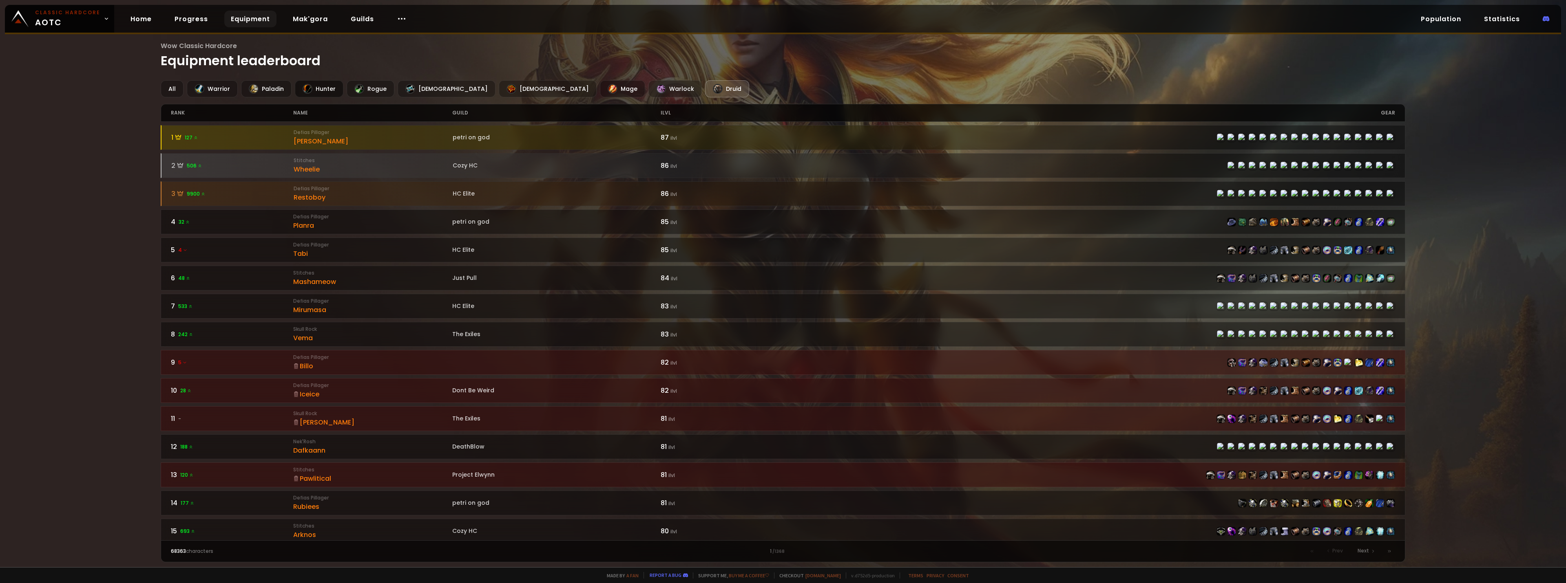
click at [323, 91] on div "Hunter" at bounding box center [319, 88] width 49 height 17
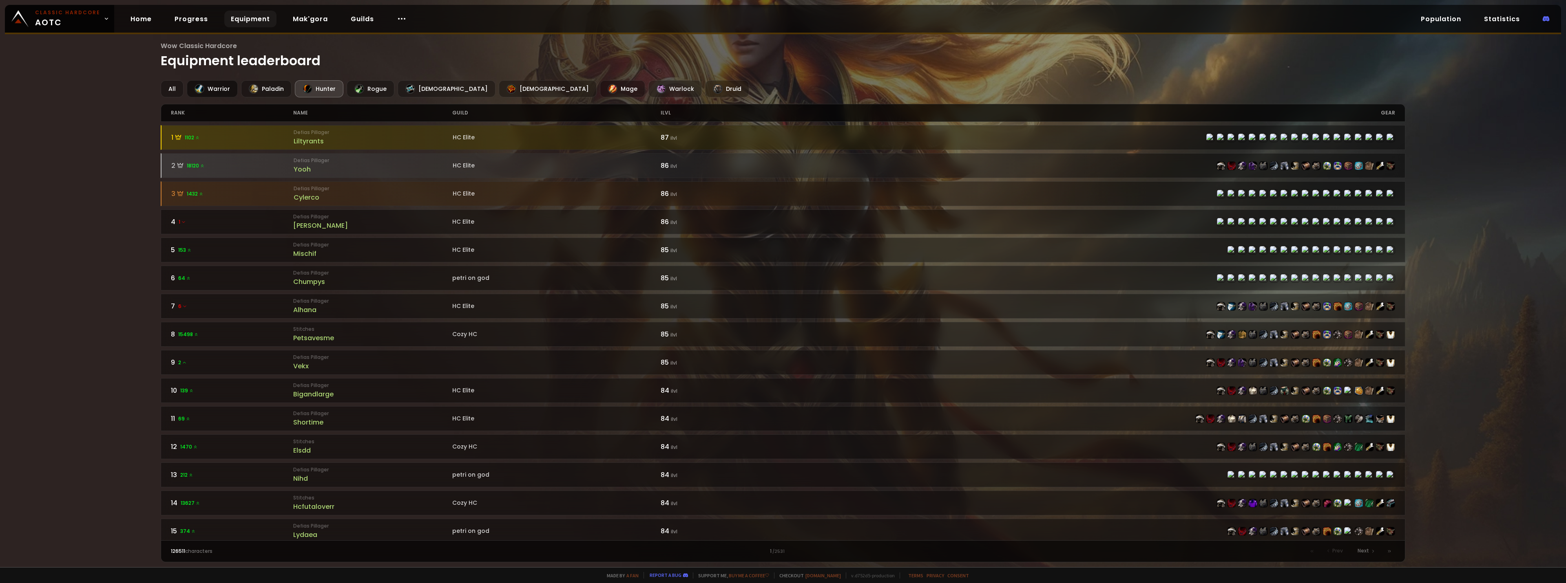
click at [223, 87] on div "Warrior" at bounding box center [212, 88] width 51 height 17
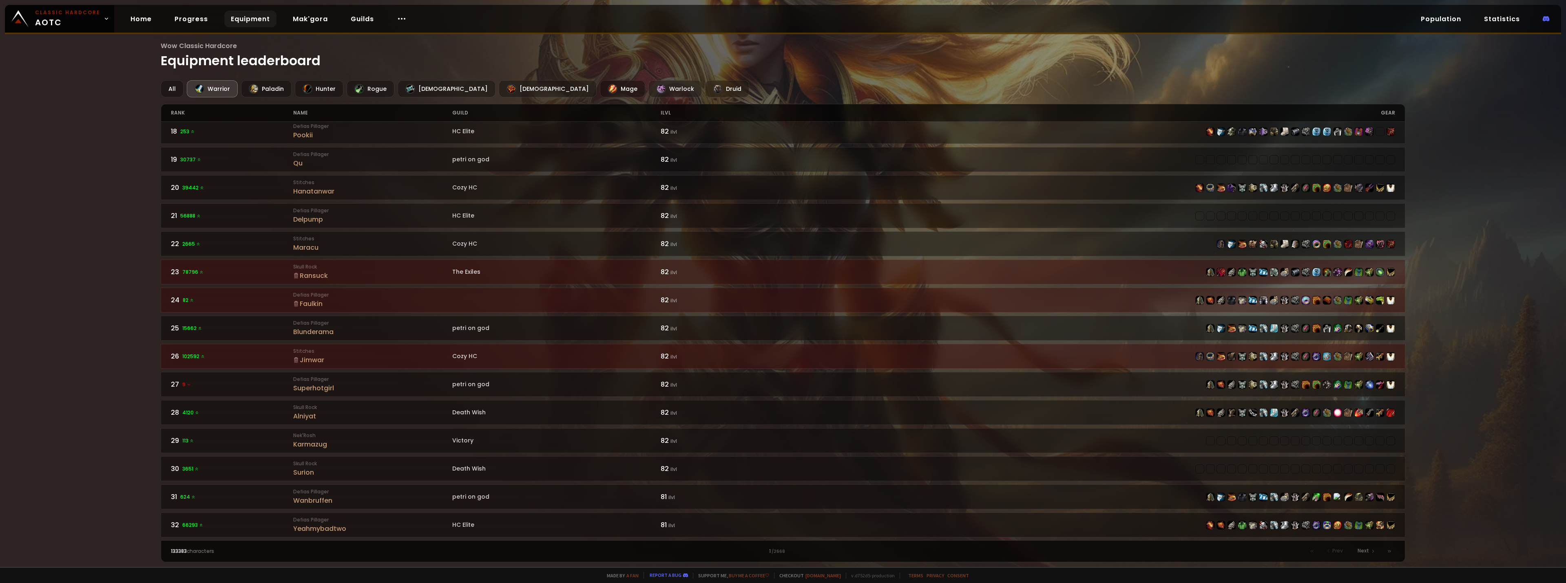
scroll to position [257, 0]
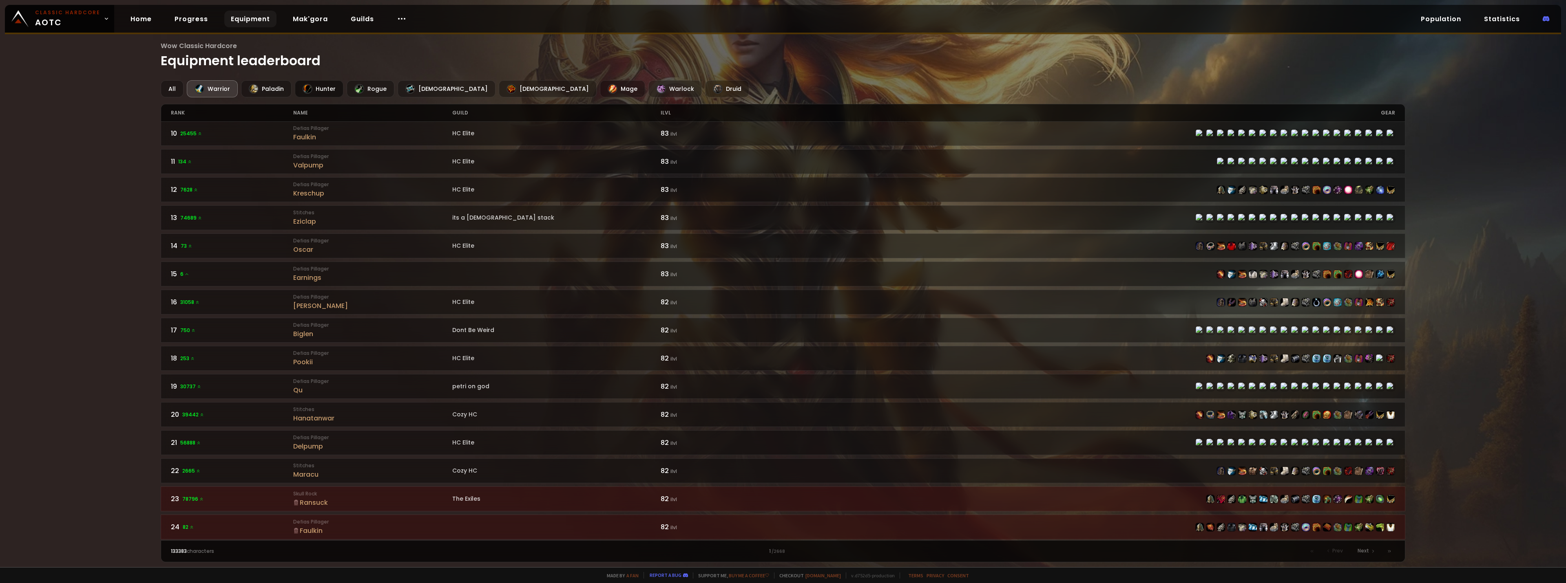
click at [338, 86] on div "Hunter" at bounding box center [319, 88] width 49 height 17
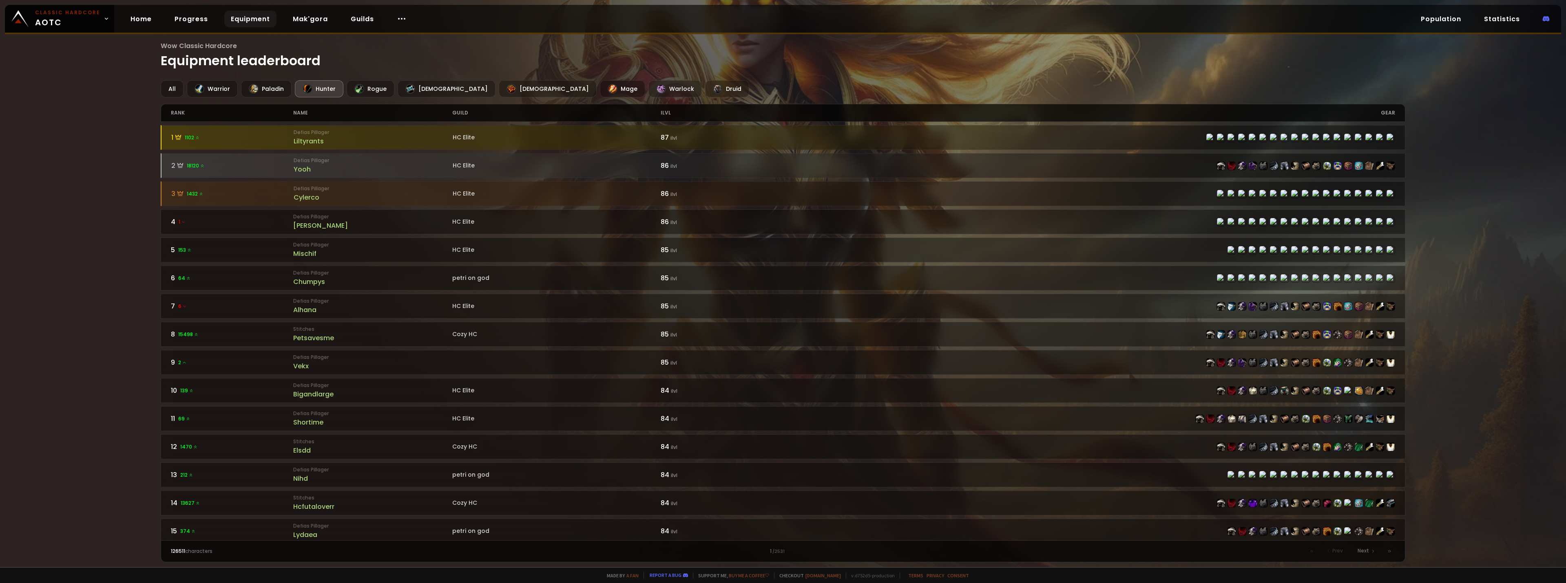
drag, startPoint x: 1497, startPoint y: 438, endPoint x: 1481, endPoint y: 424, distance: 21.7
click at [1494, 437] on div "Wow Classic Hardcore Equipment leaderboard All Warrior Paladin Hunter Rogue Pri…" at bounding box center [783, 284] width 1566 height 568
click at [600, 86] on div "Mage" at bounding box center [622, 88] width 45 height 17
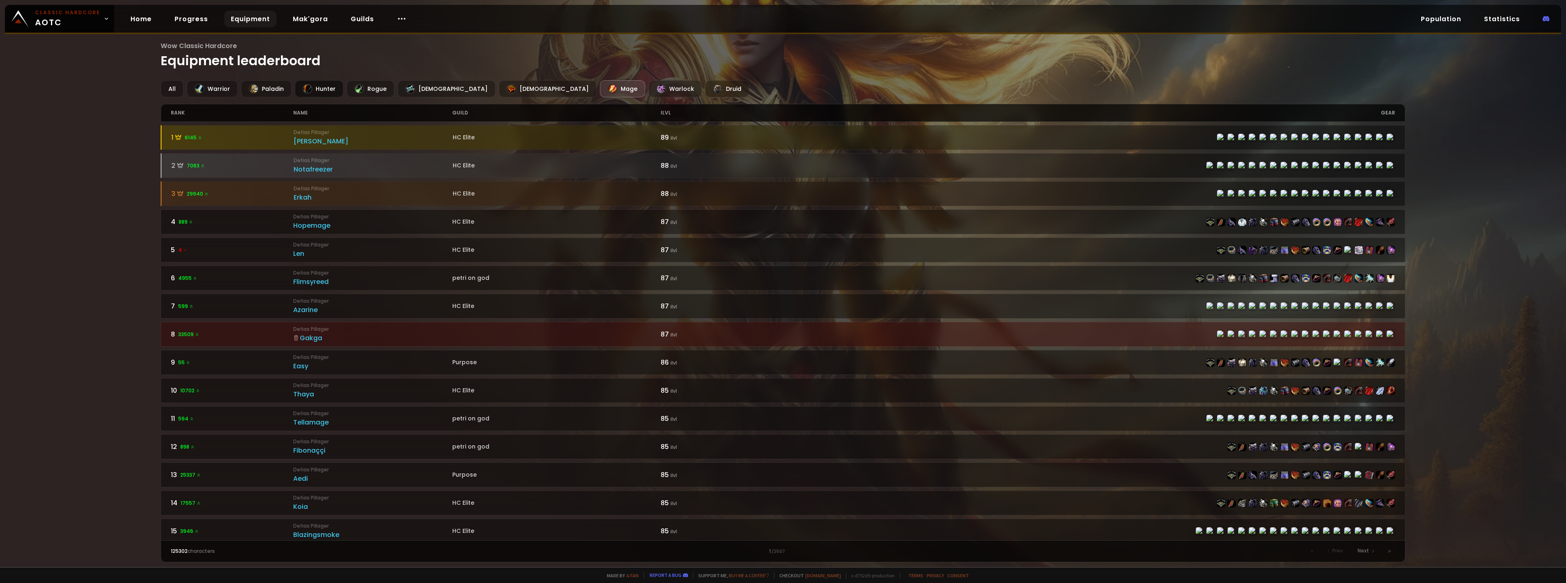
click at [313, 97] on div "Hunter" at bounding box center [319, 88] width 49 height 17
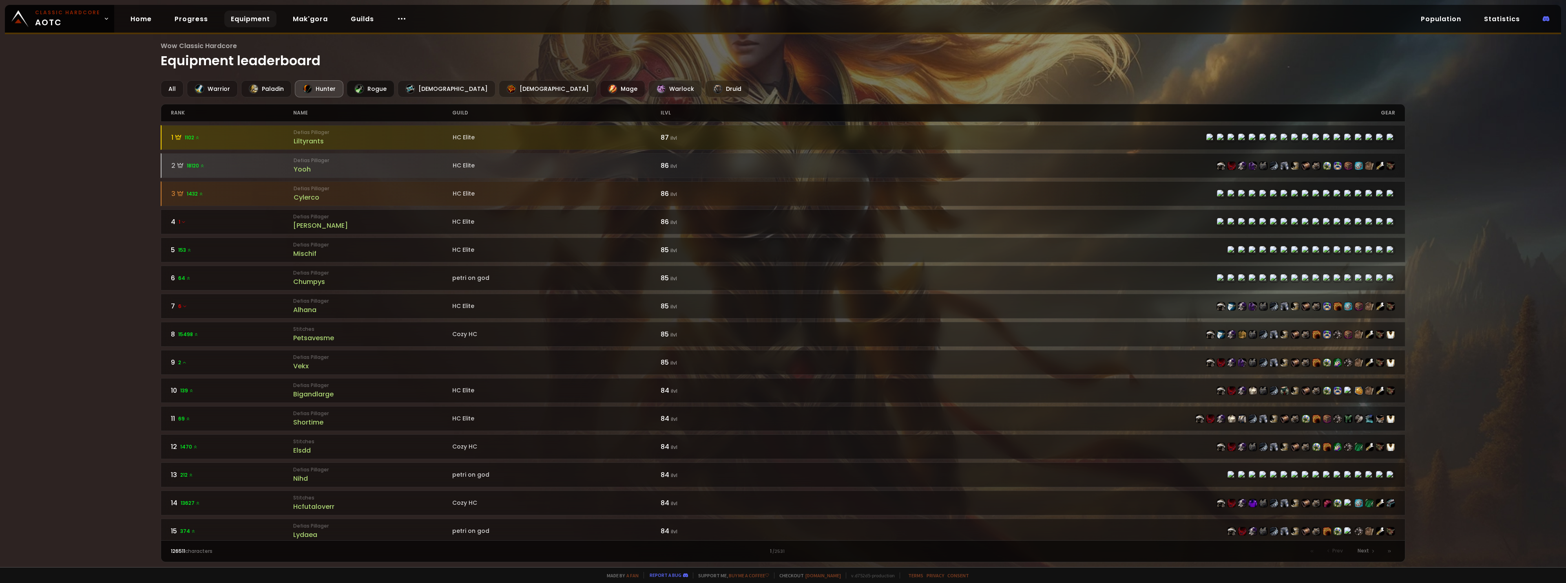
click at [360, 89] on div at bounding box center [359, 89] width 10 height 10
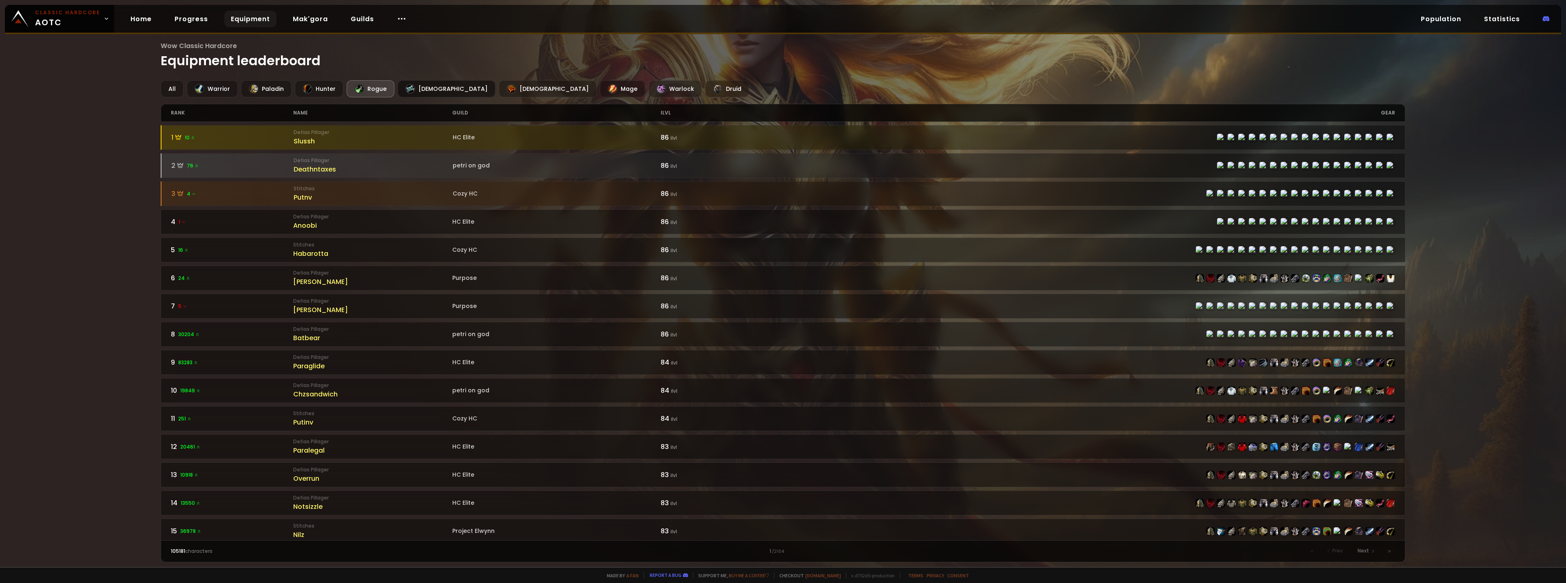
click at [408, 86] on div at bounding box center [410, 89] width 10 height 10
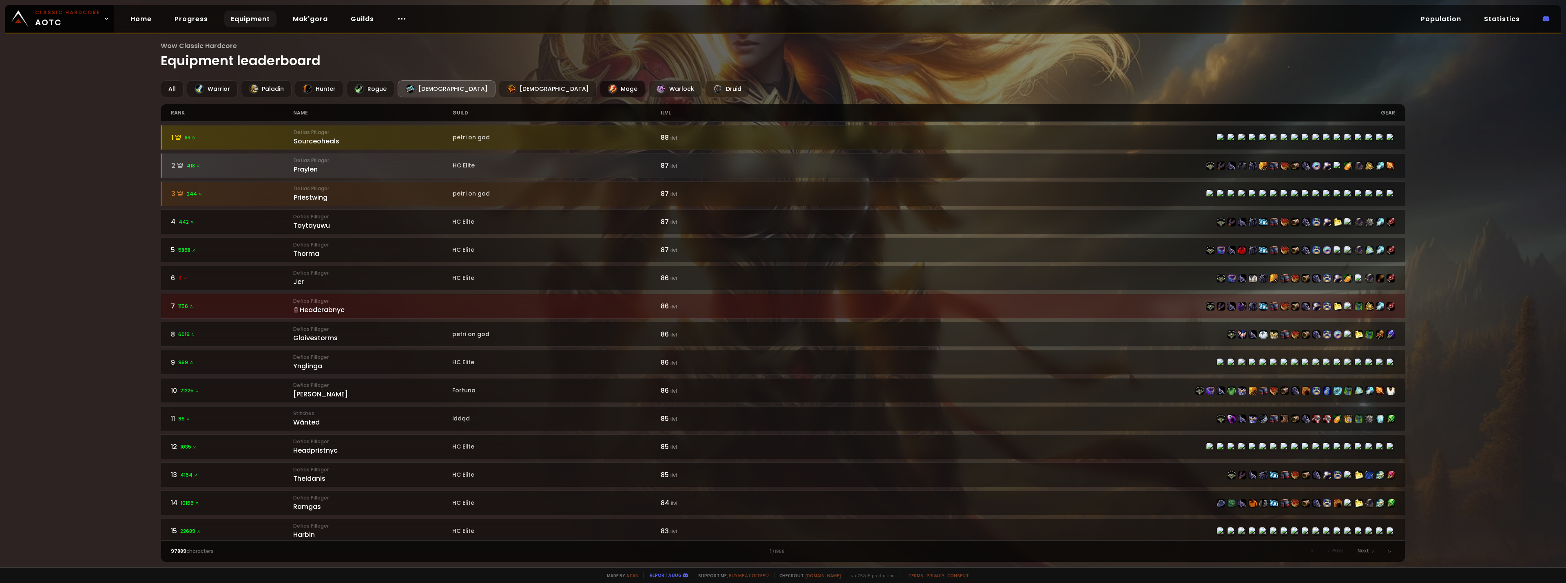
click at [600, 93] on div "Mage" at bounding box center [622, 88] width 45 height 17
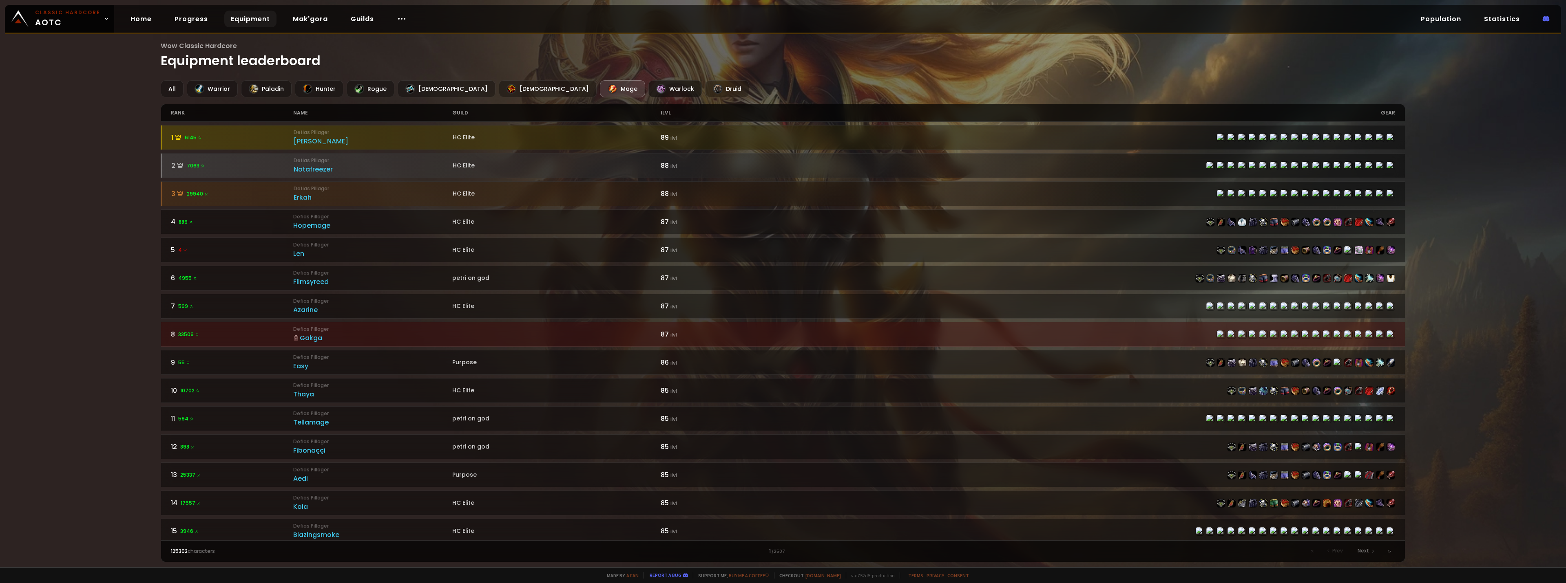
click at [648, 95] on div "Warlock" at bounding box center [674, 88] width 53 height 17
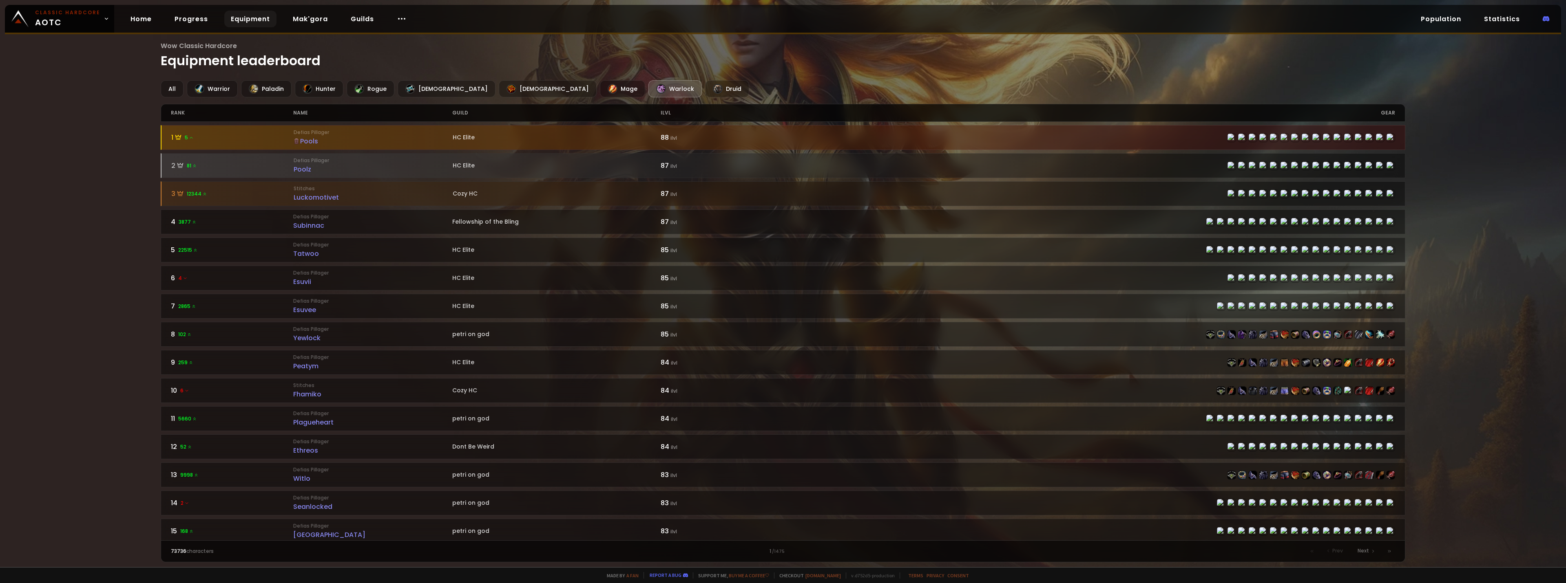
drag, startPoint x: 319, startPoint y: 91, endPoint x: 345, endPoint y: 101, distance: 27.9
click at [319, 91] on div "Hunter" at bounding box center [319, 88] width 49 height 17
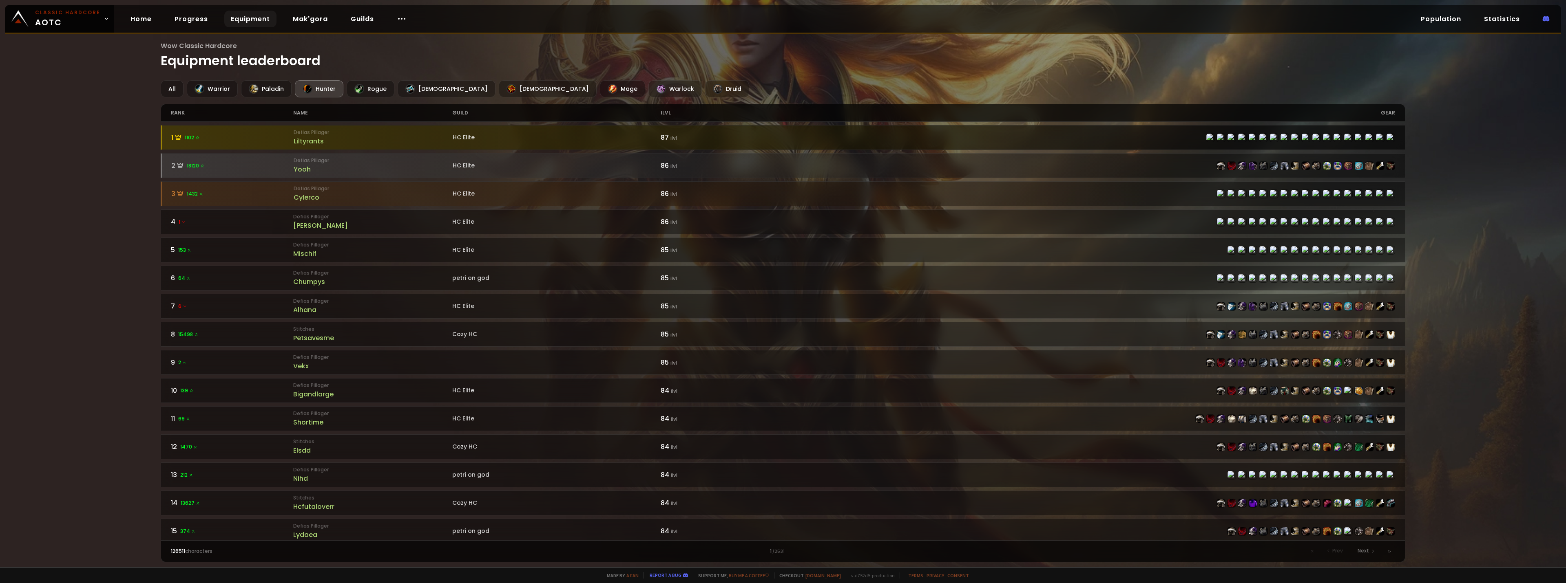
click at [310, 141] on div "Liltyrants" at bounding box center [373, 141] width 159 height 10
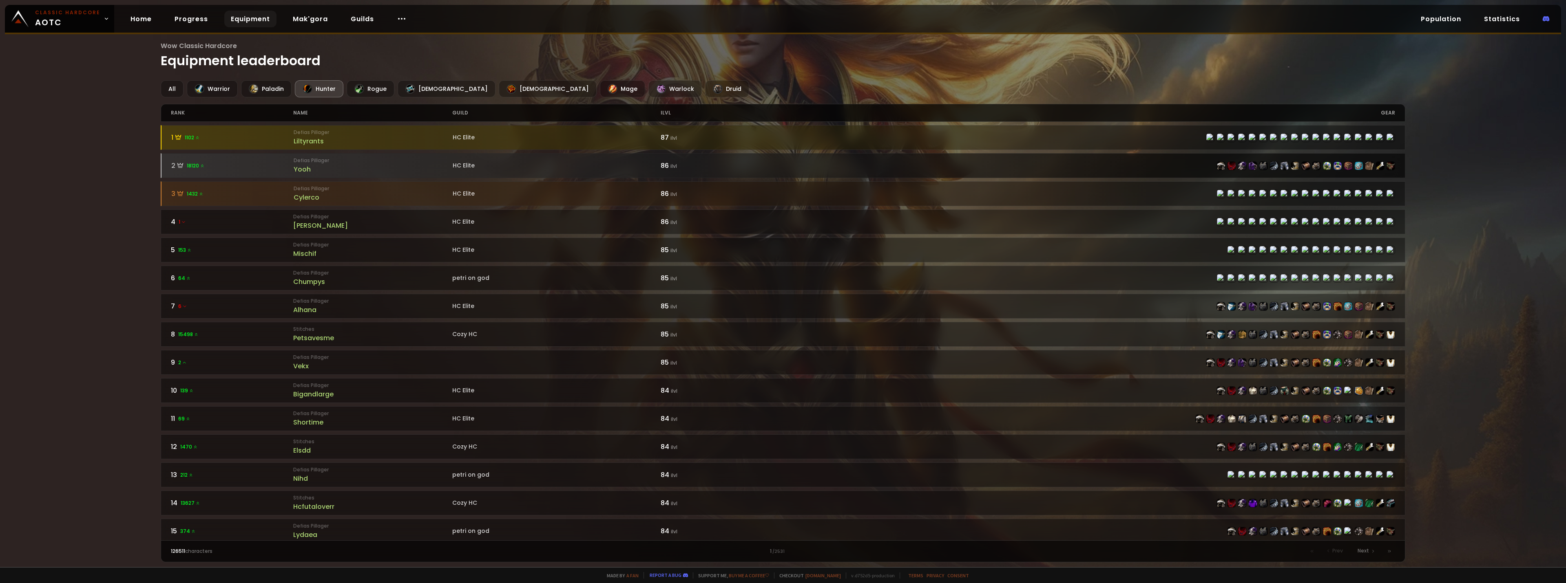
click at [334, 166] on div "Yooh" at bounding box center [373, 169] width 159 height 10
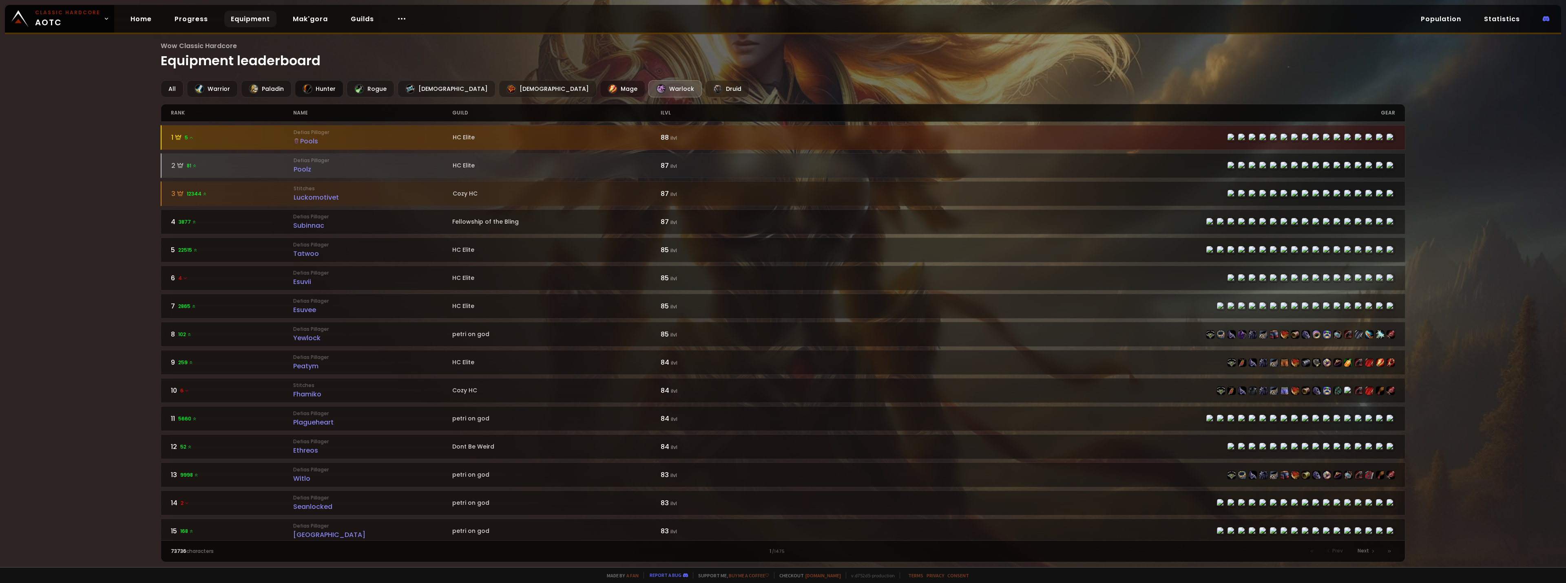
click at [324, 96] on div "Hunter" at bounding box center [319, 88] width 49 height 17
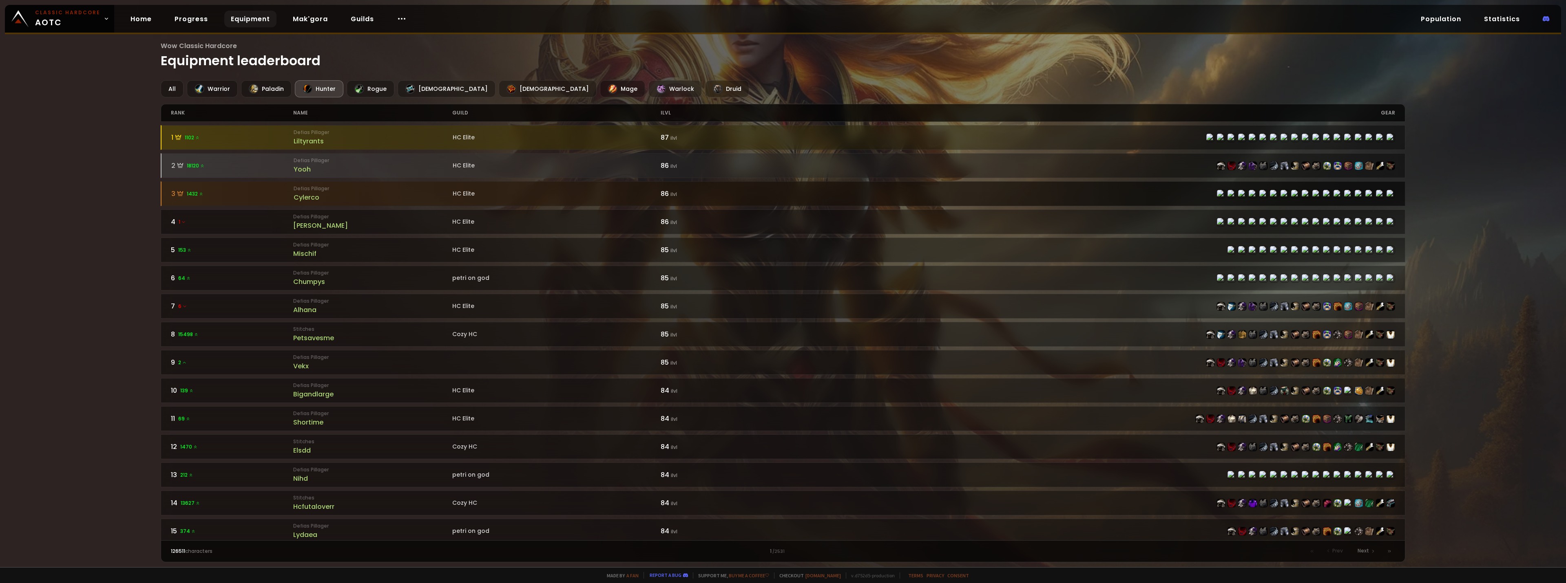
click at [335, 194] on div "Cylerco" at bounding box center [373, 197] width 159 height 10
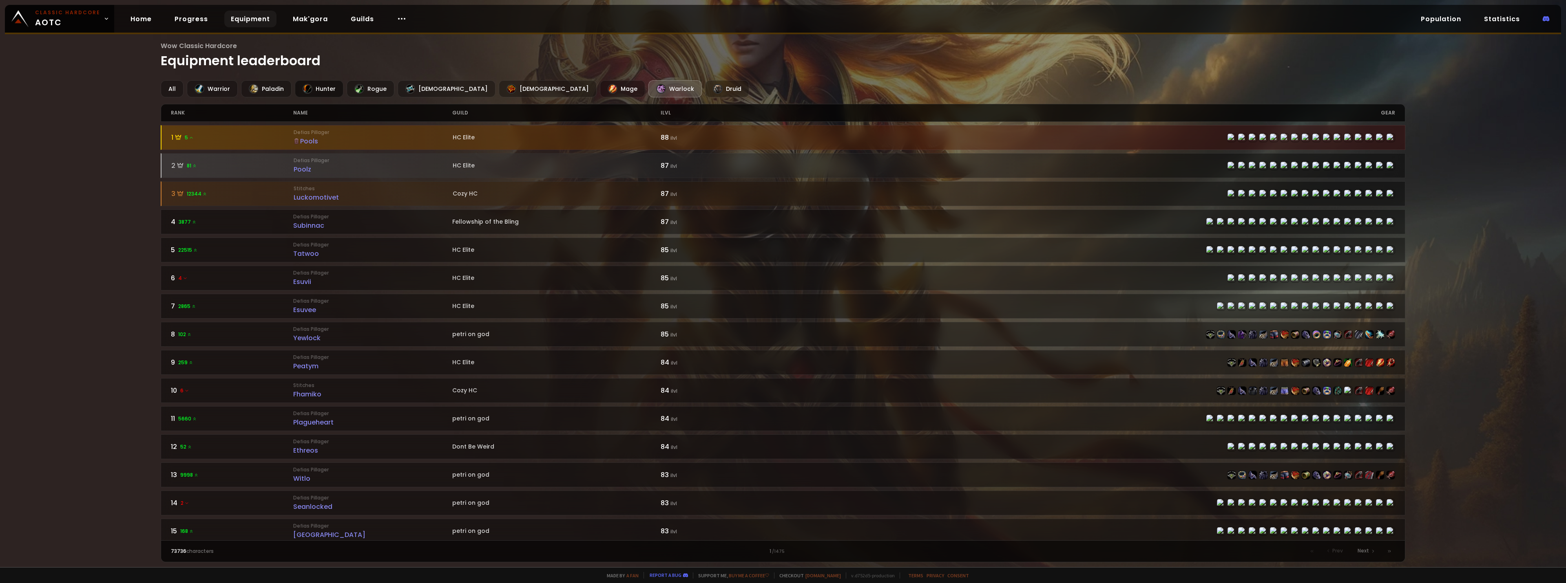
click at [317, 92] on div "Hunter" at bounding box center [319, 88] width 49 height 17
